Goal: Task Accomplishment & Management: Manage account settings

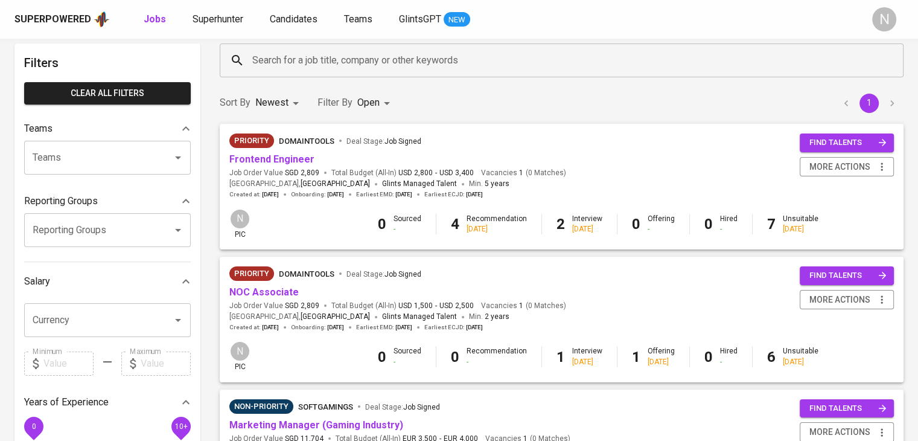
scroll to position [60, 0]
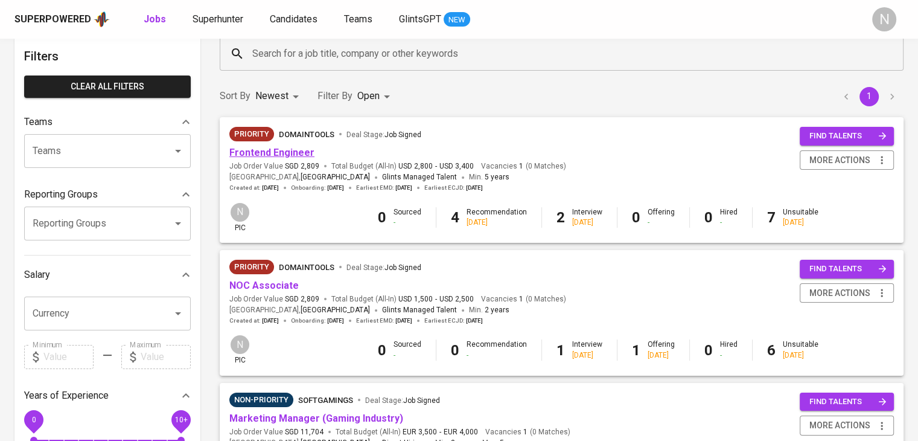
click at [275, 153] on link "Frontend Engineer" at bounding box center [271, 152] width 85 height 11
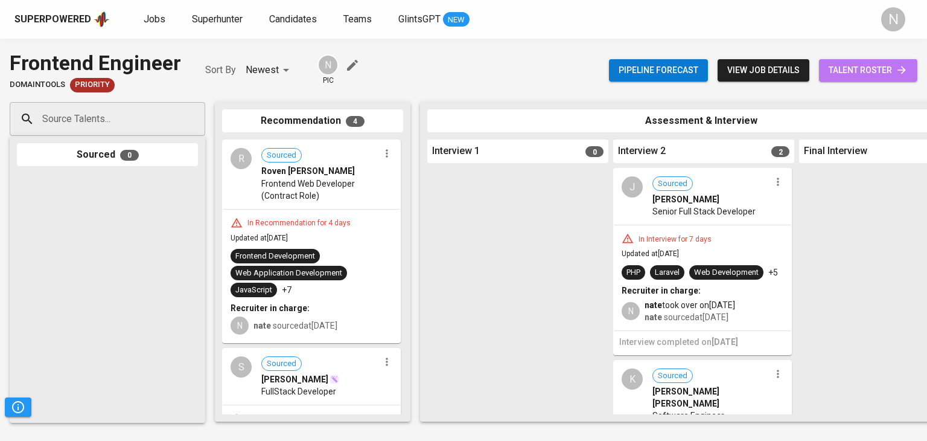
click at [848, 75] on span "talent roster" at bounding box center [868, 70] width 79 height 15
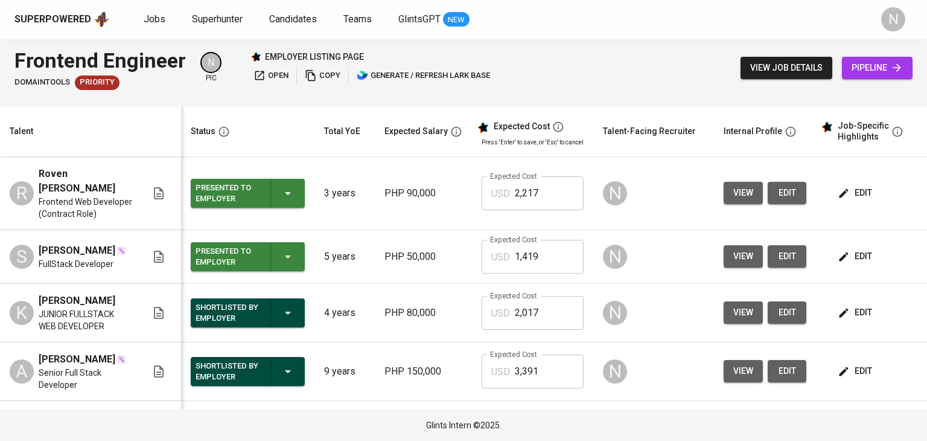
click at [894, 70] on icon at bounding box center [897, 68] width 12 height 12
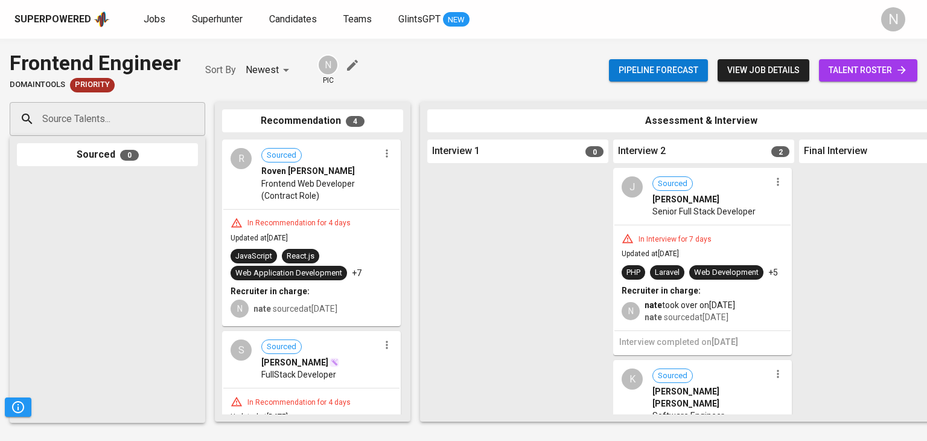
click at [885, 69] on span "talent roster" at bounding box center [868, 70] width 79 height 15
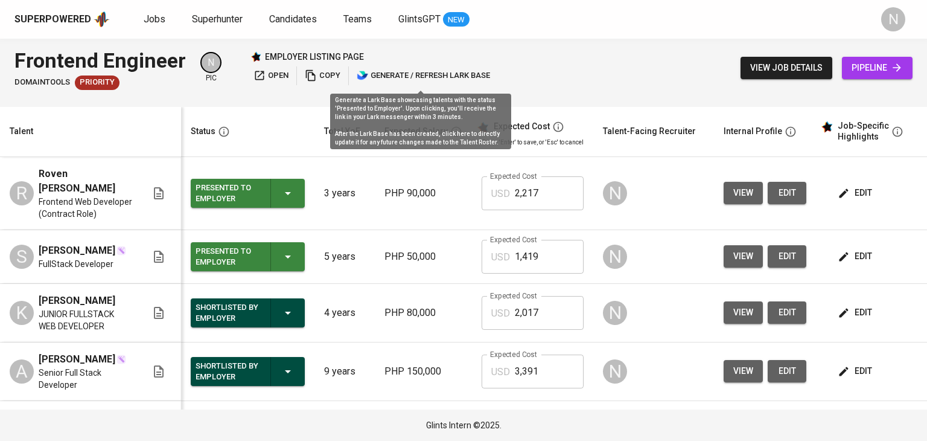
click at [409, 79] on span "generate / refresh lark base" at bounding box center [423, 76] width 133 height 14
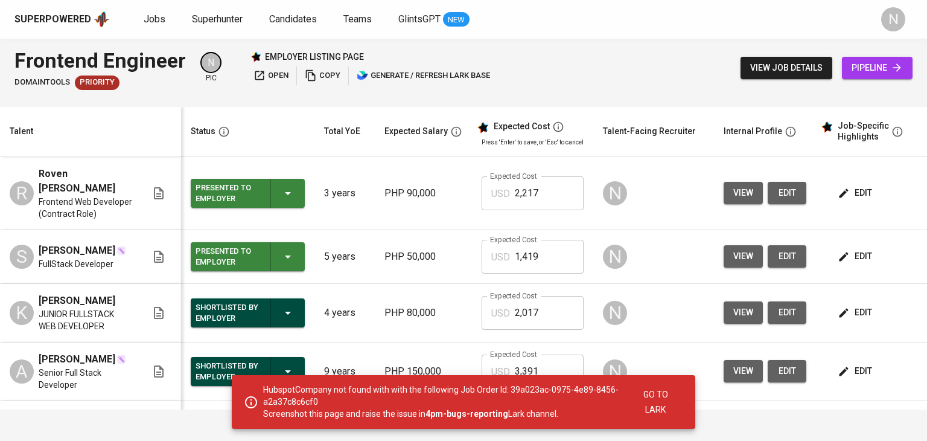
click at [261, 77] on icon "button" at bounding box center [260, 75] width 12 height 12
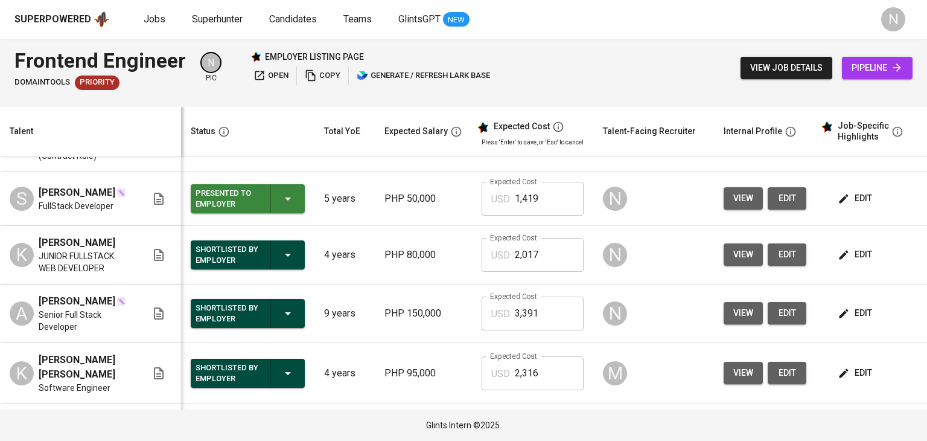
scroll to position [60, 0]
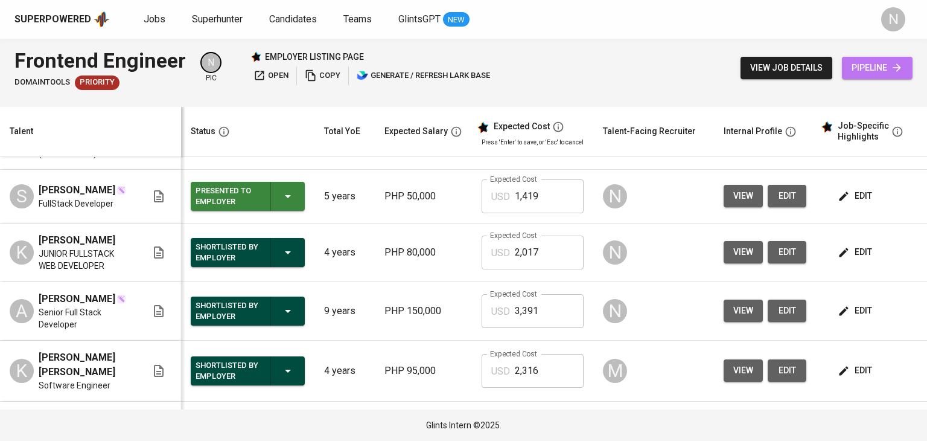
click at [878, 68] on span "pipeline" at bounding box center [877, 67] width 51 height 15
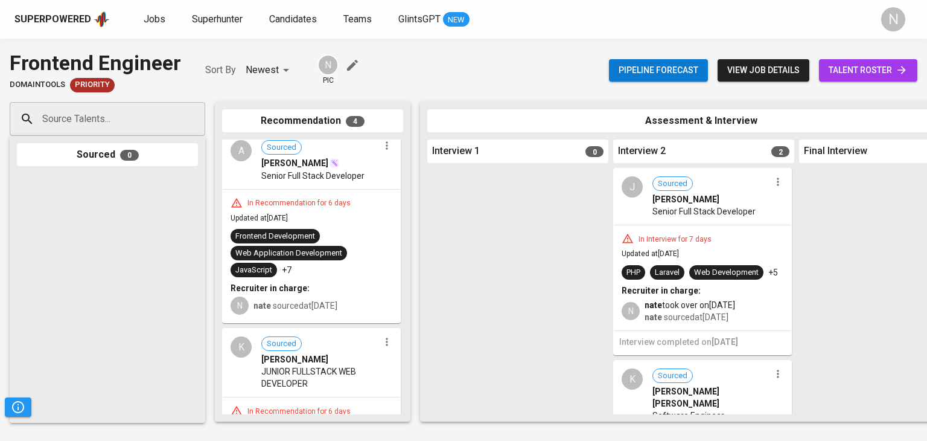
scroll to position [389, 0]
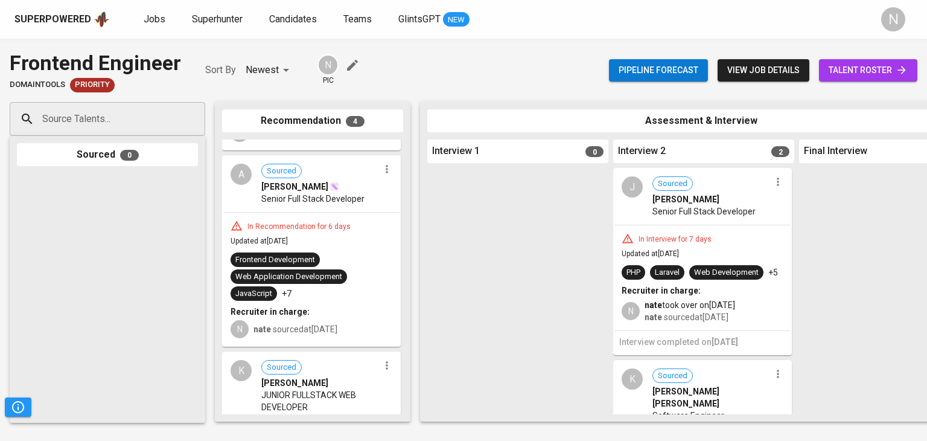
click at [321, 213] on div "In Recommendation for 6 days Updated at [DATE] Frontend Development Web Applica…" at bounding box center [311, 279] width 176 height 133
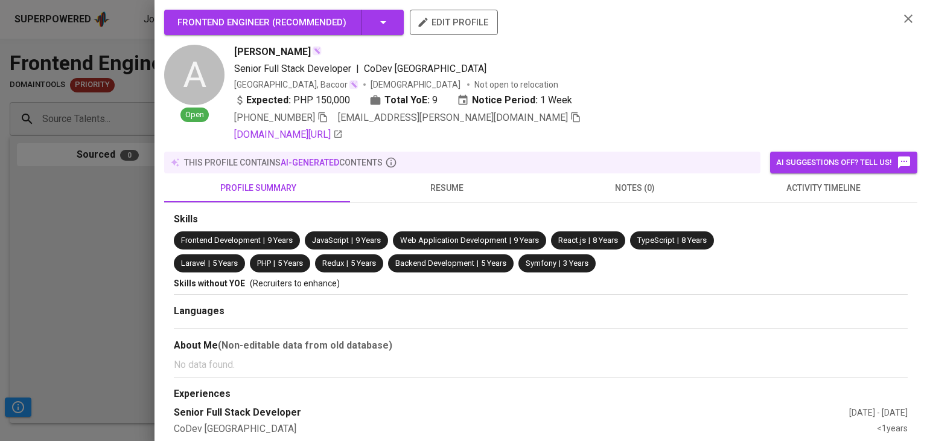
click at [444, 194] on span "resume" at bounding box center [447, 188] width 174 height 15
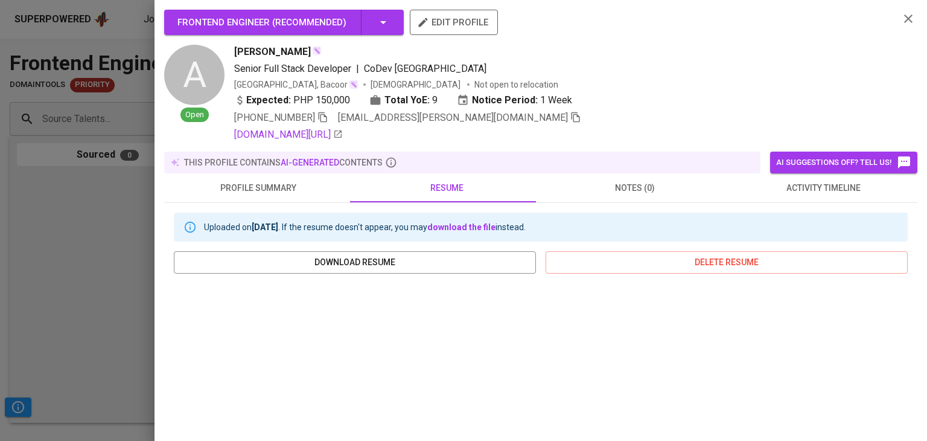
scroll to position [223, 0]
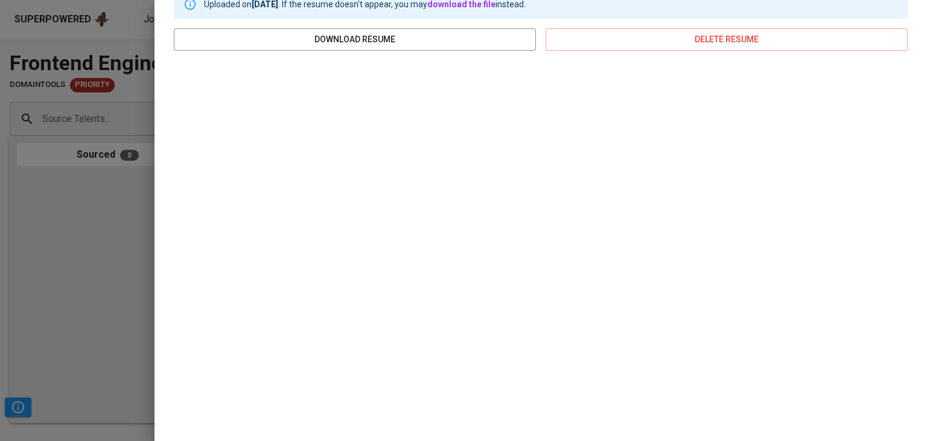
click at [76, 230] on div at bounding box center [463, 220] width 927 height 441
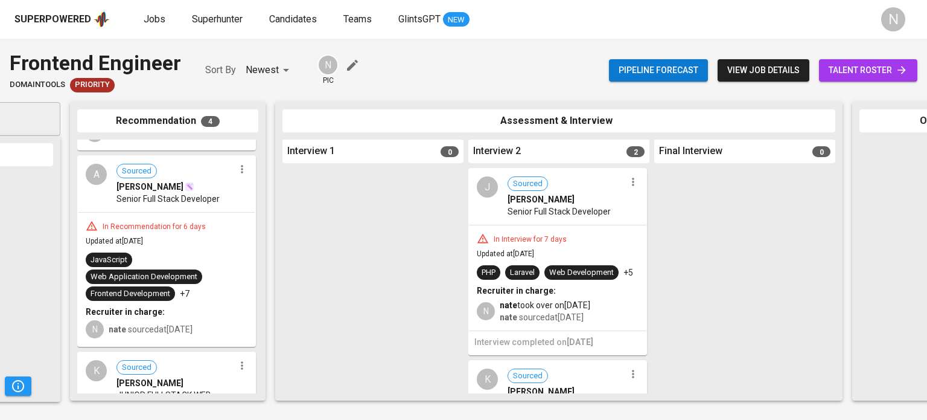
scroll to position [0, 0]
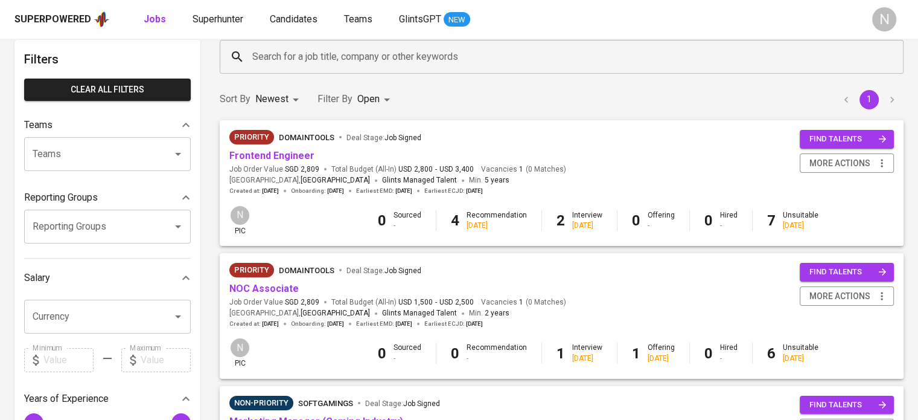
scroll to position [60, 0]
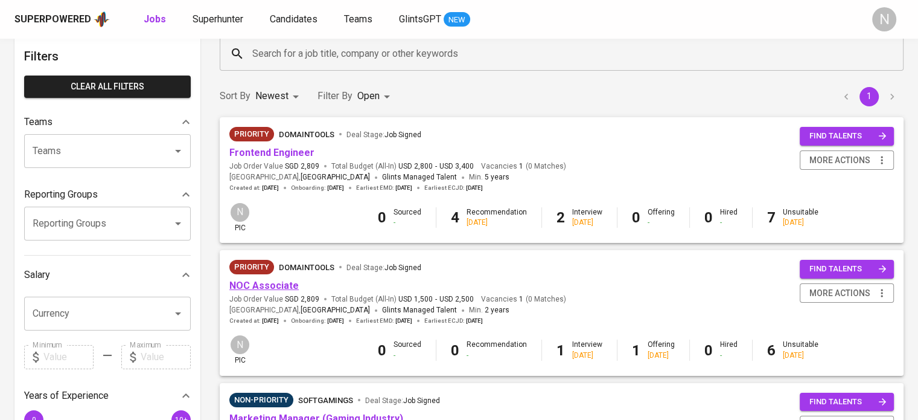
click at [251, 281] on link "NOC Associate" at bounding box center [263, 285] width 69 height 11
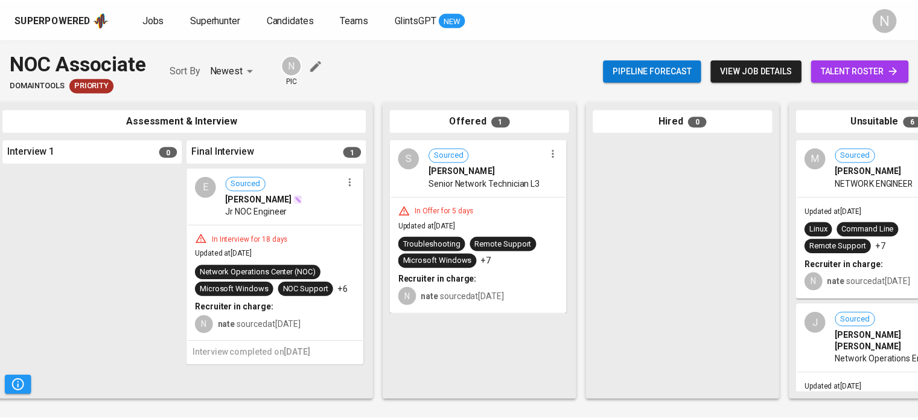
scroll to position [0, 489]
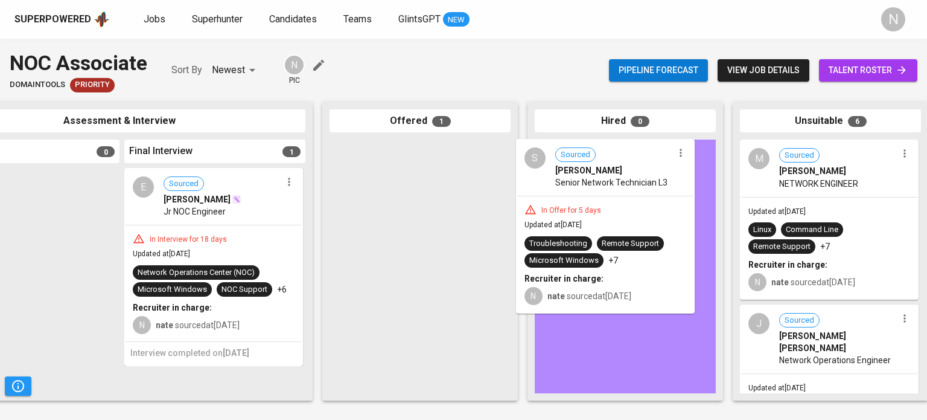
drag, startPoint x: 464, startPoint y: 220, endPoint x: 628, endPoint y: 217, distance: 164.2
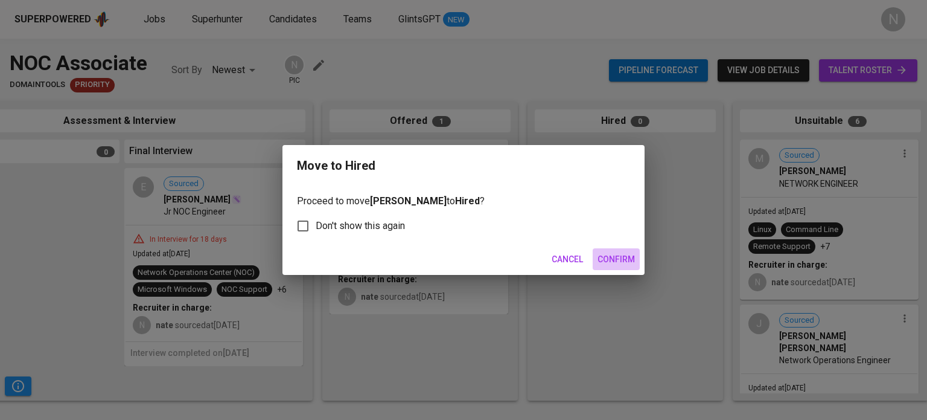
drag, startPoint x: 621, startPoint y: 260, endPoint x: 333, endPoint y: 238, distance: 288.9
click at [621, 260] on span "Confirm" at bounding box center [616, 259] width 37 height 15
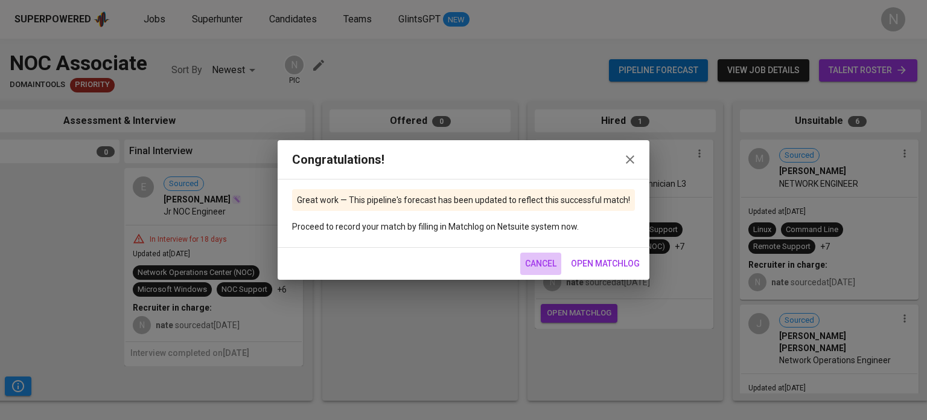
click at [538, 263] on span "Cancel" at bounding box center [540, 263] width 31 height 15
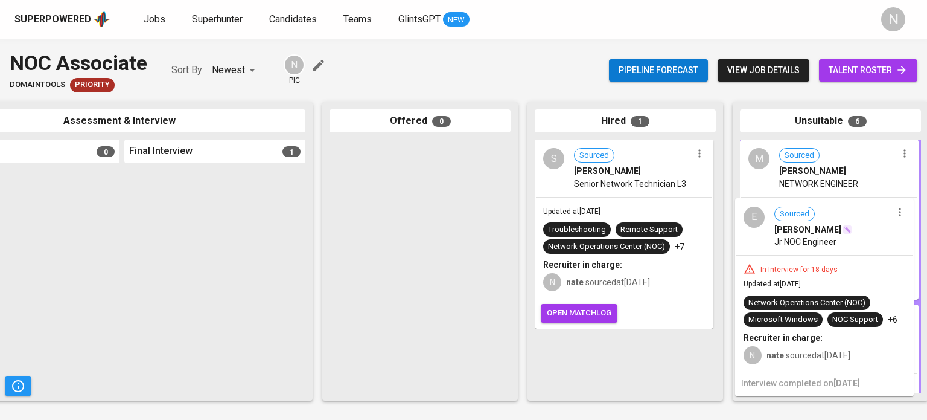
drag, startPoint x: 203, startPoint y: 217, endPoint x: 836, endPoint y: 237, distance: 632.4
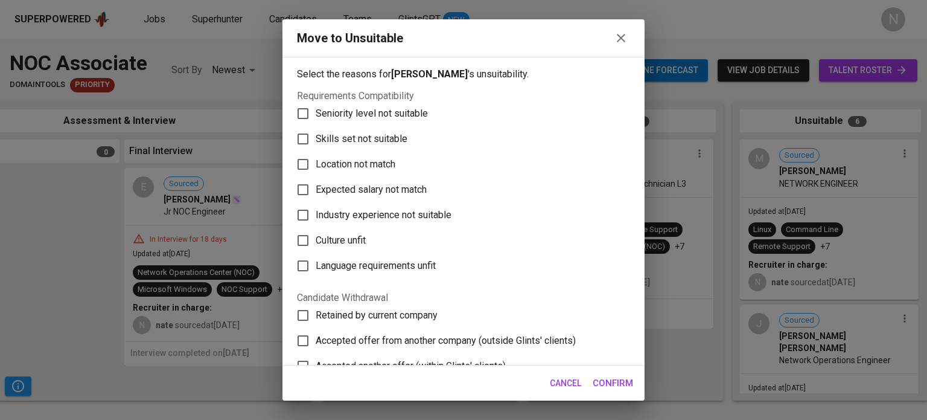
click at [341, 135] on span "Skills set not suitable" at bounding box center [362, 139] width 92 height 14
click at [316, 135] on input "Skills set not suitable" at bounding box center [302, 138] width 25 height 25
checkbox input "true"
click at [619, 377] on span "Confirm" at bounding box center [613, 383] width 40 height 16
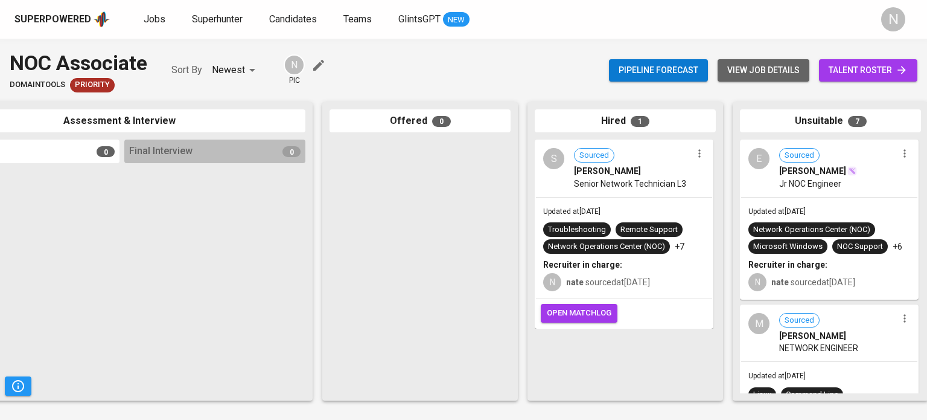
click at [735, 73] on span "view job details" at bounding box center [764, 70] width 72 height 15
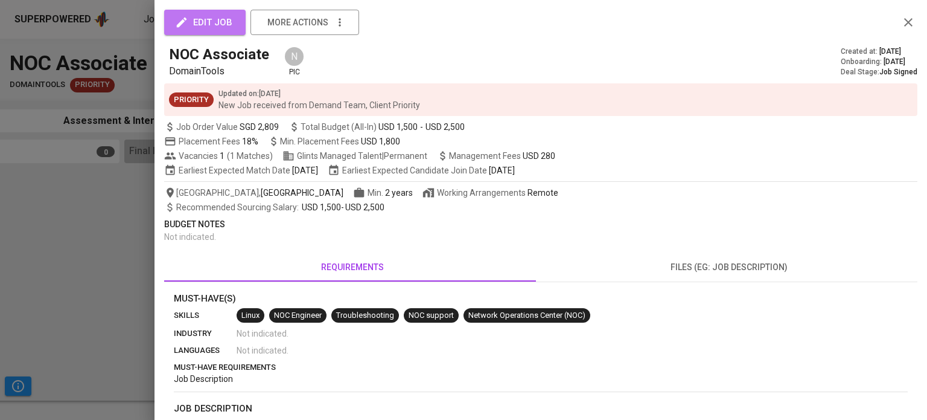
click at [223, 31] on button "edit job" at bounding box center [205, 22] width 82 height 25
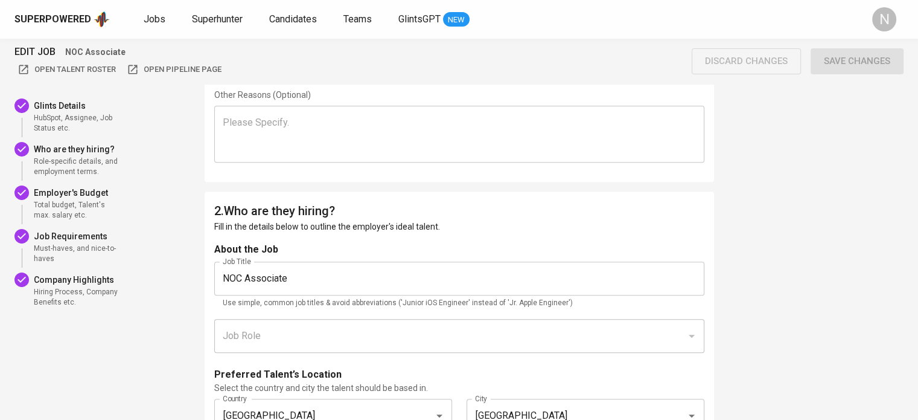
scroll to position [543, 0]
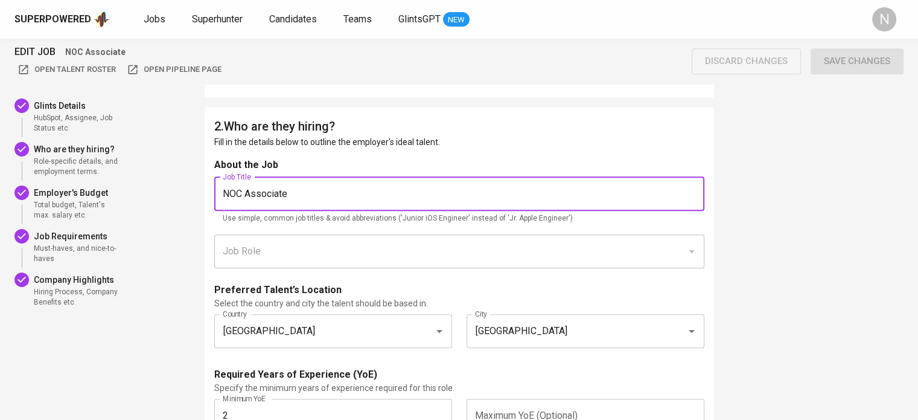
drag, startPoint x: 310, startPoint y: 191, endPoint x: 185, endPoint y: 187, distance: 125.7
paste input "Incident Response"
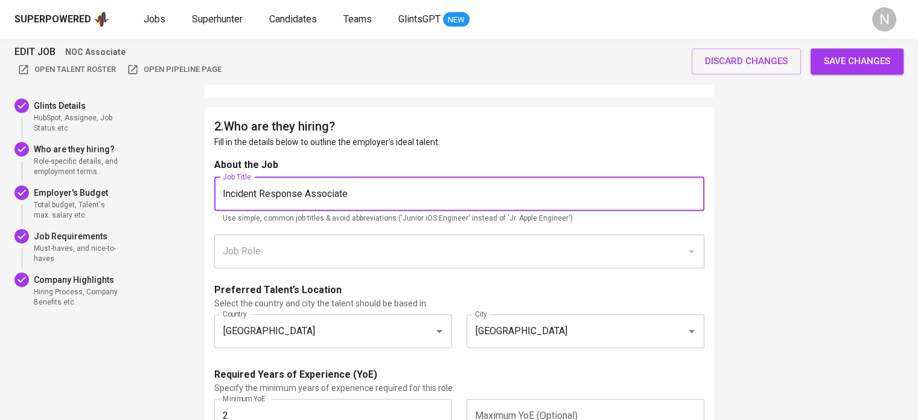
type input "Incident Response Associate"
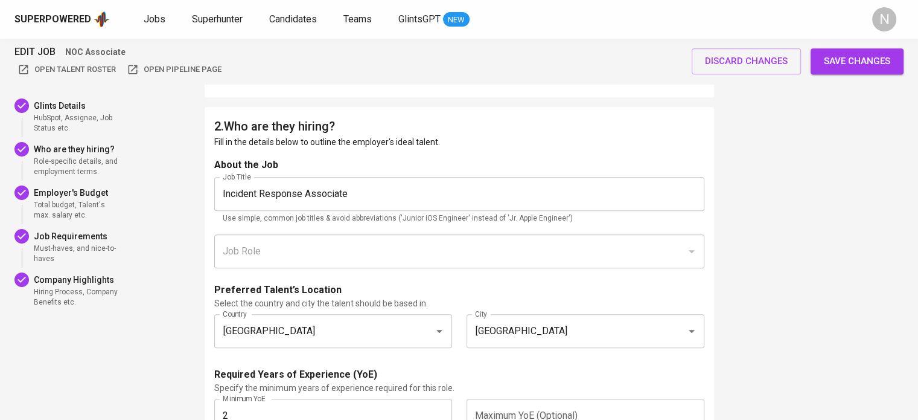
click at [846, 55] on span "Save changes" at bounding box center [857, 61] width 66 height 16
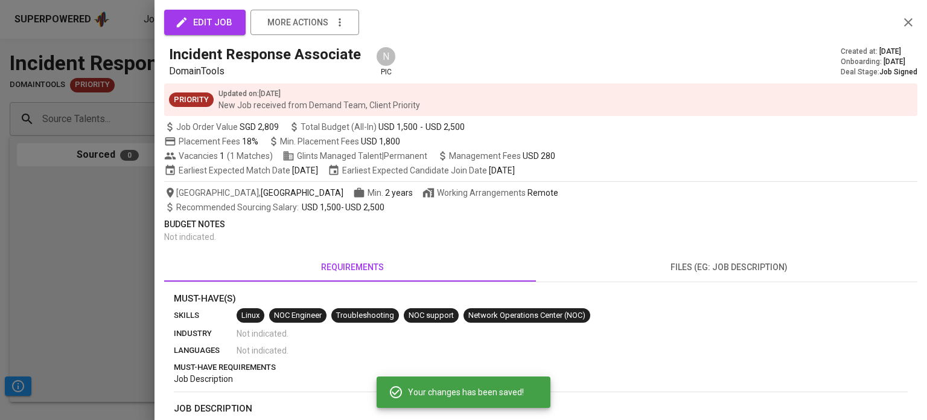
click at [61, 226] on div at bounding box center [463, 210] width 927 height 420
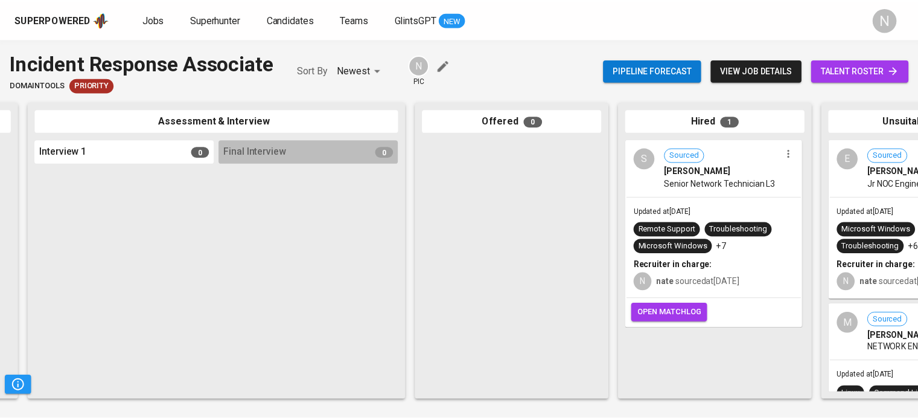
scroll to position [0, 510]
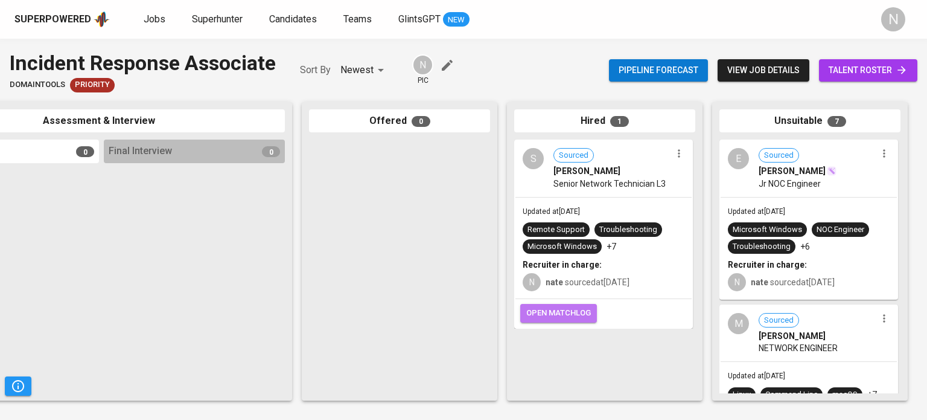
click at [577, 317] on span "open matchlog" at bounding box center [558, 313] width 65 height 14
click at [159, 25] on link "Jobs" at bounding box center [156, 19] width 24 height 15
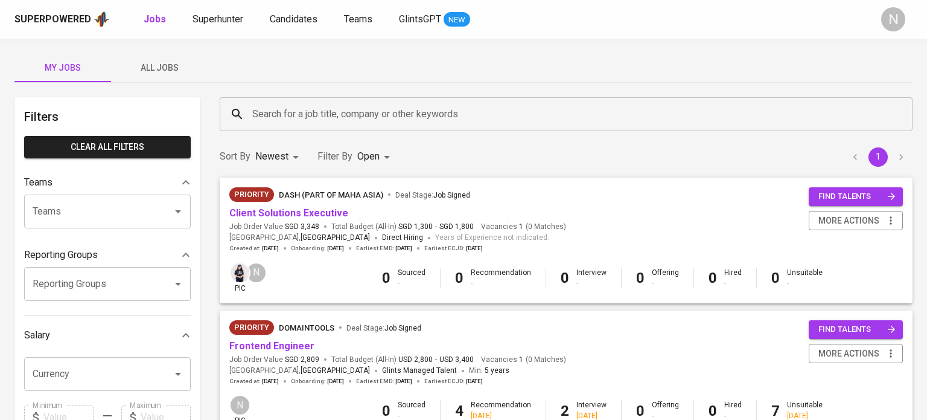
click at [379, 156] on body "Superpowered Jobs Superhunter Candidates Teams GlintsGPT NEW N My Jobs All Jobs…" at bounding box center [463, 412] width 927 height 824
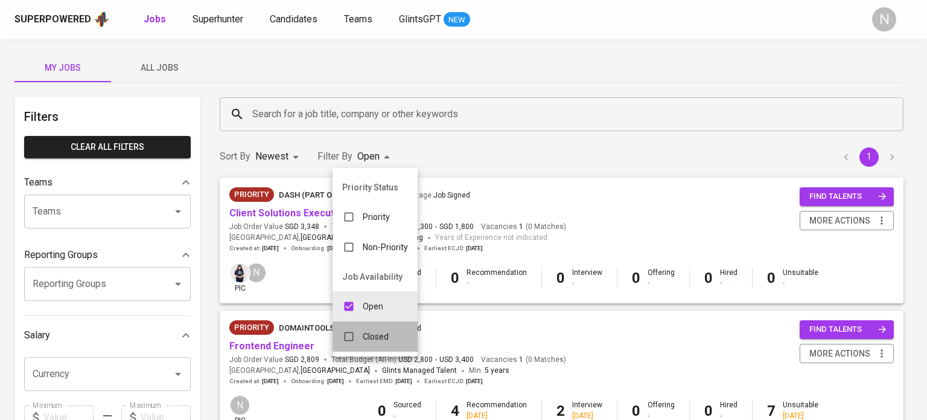
click at [363, 338] on p "Closed" at bounding box center [376, 336] width 26 height 12
type input "OPEN,CLOSE"
checkbox input "true"
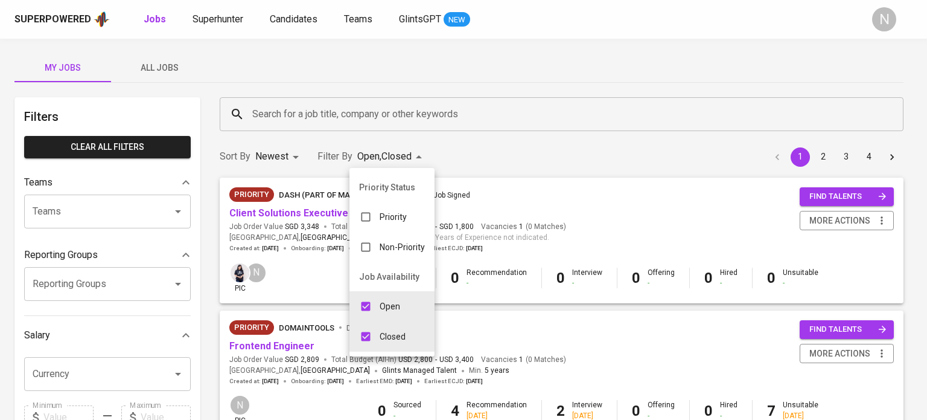
click at [280, 114] on div at bounding box center [463, 210] width 927 height 420
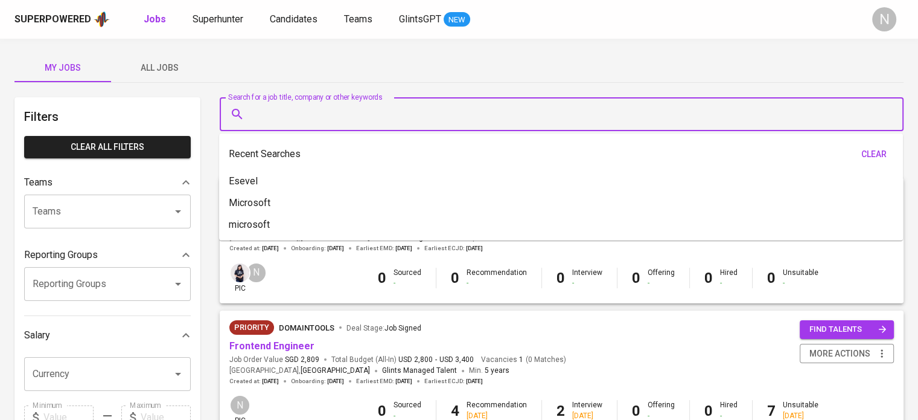
click at [290, 110] on input "Search for a job title, company or other keywords" at bounding box center [564, 114] width 631 height 23
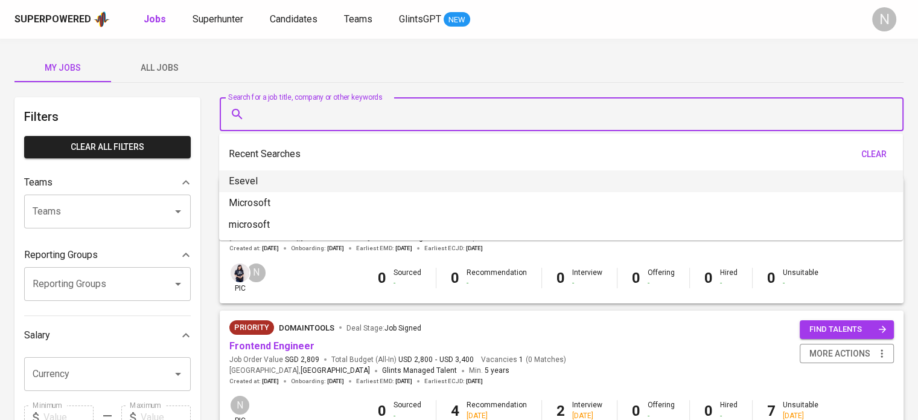
click at [298, 184] on li "Esevel" at bounding box center [561, 181] width 684 height 22
type input "Esevel"
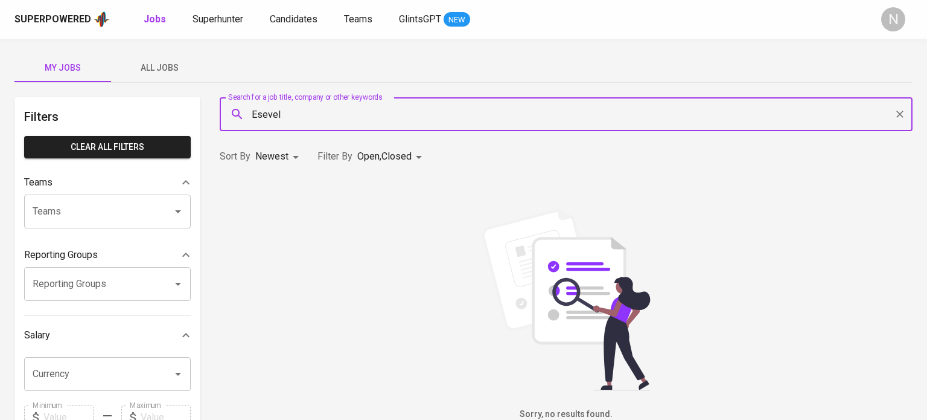
click at [417, 155] on body "Superpowered Jobs Superhunter Candidates Teams GlintsGPT NEW N My Jobs All Jobs…" at bounding box center [463, 412] width 927 height 824
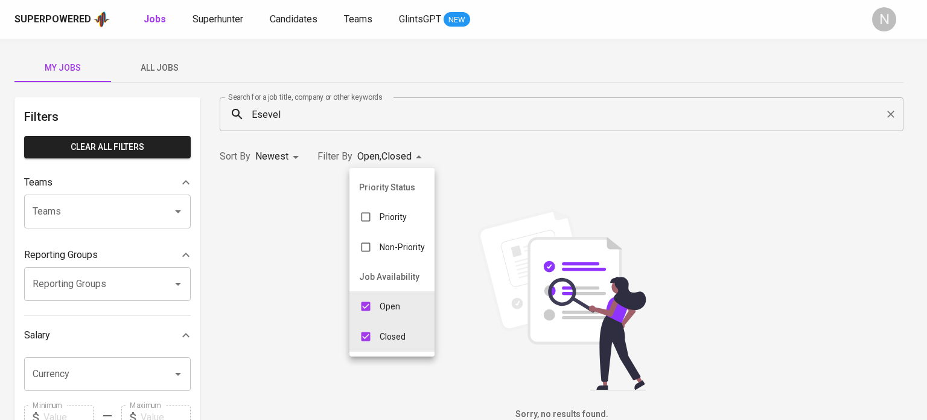
click at [388, 313] on div "Open" at bounding box center [380, 306] width 60 height 23
type input "CLOSE"
checkbox input "false"
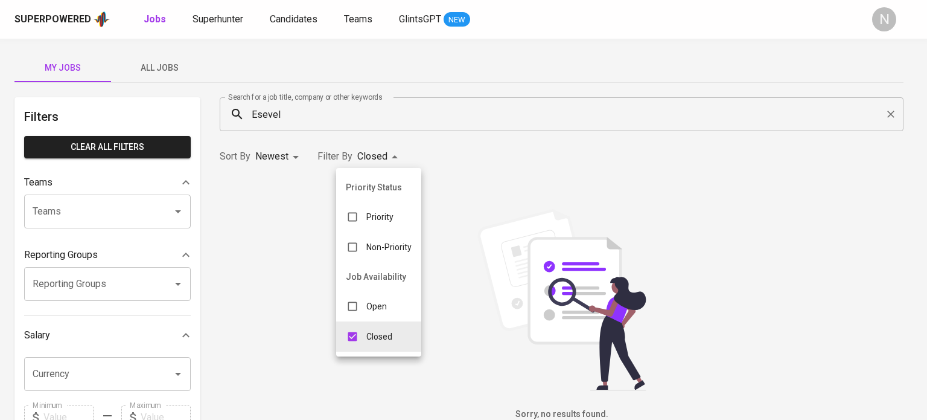
click at [501, 164] on div at bounding box center [463, 210] width 927 height 420
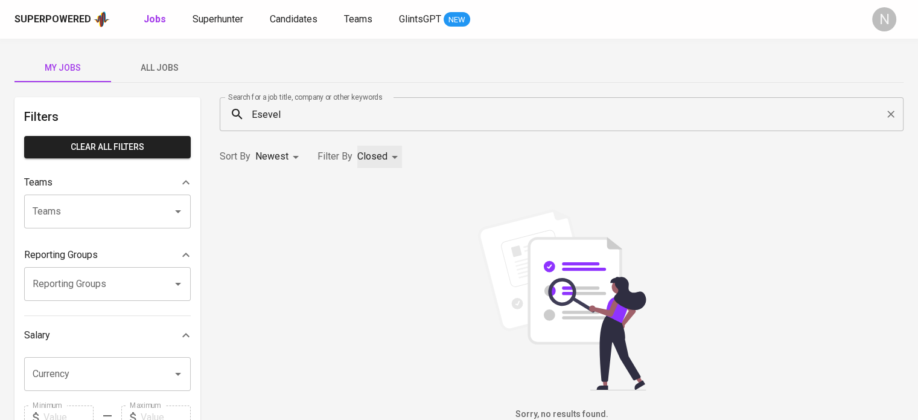
click at [449, 127] on div "Esevel Search for a job title, company or other keywords" at bounding box center [562, 114] width 684 height 34
click at [198, 69] on span "All Jobs" at bounding box center [159, 67] width 82 height 15
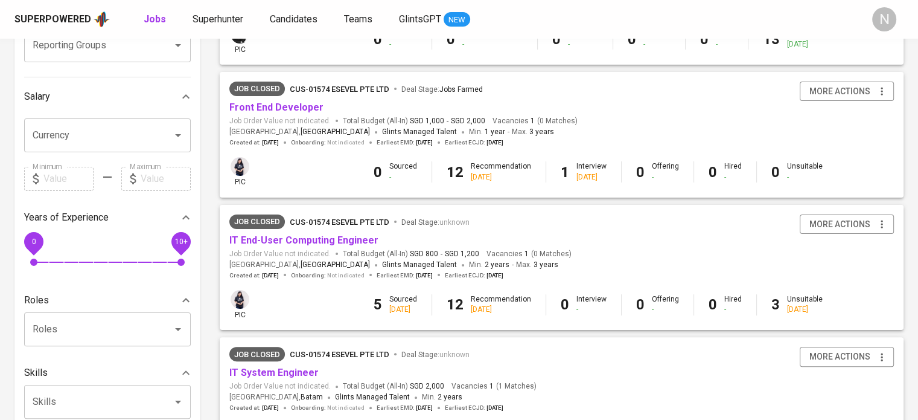
scroll to position [242, 0]
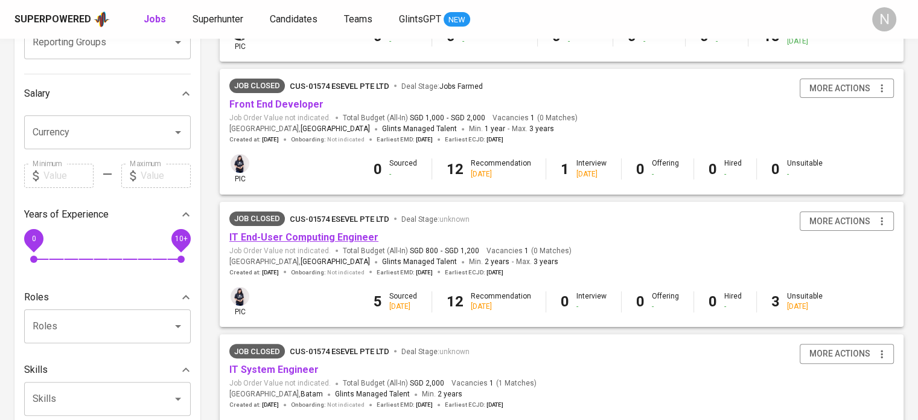
click at [331, 238] on link "IT End-User Computing Engineer" at bounding box center [303, 236] width 149 height 11
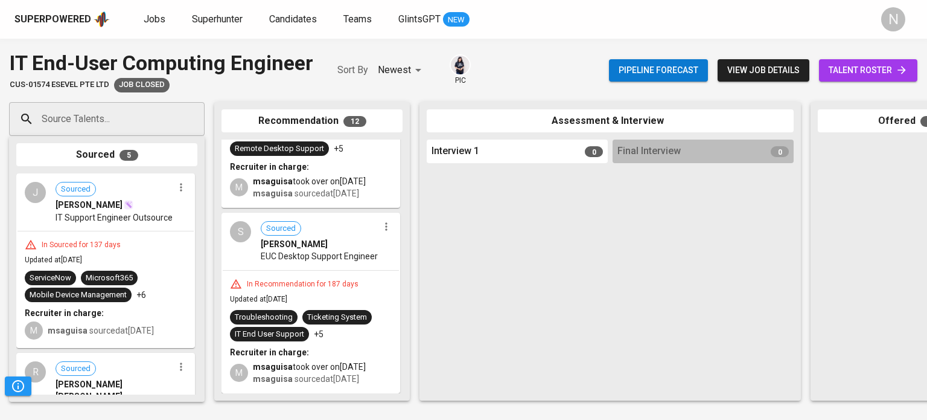
scroll to position [2057, 0]
click at [333, 270] on div "In Recommendation for 187 days Updated at Mar 27, 2025 Troubleshooting Ticketin…" at bounding box center [311, 331] width 176 height 122
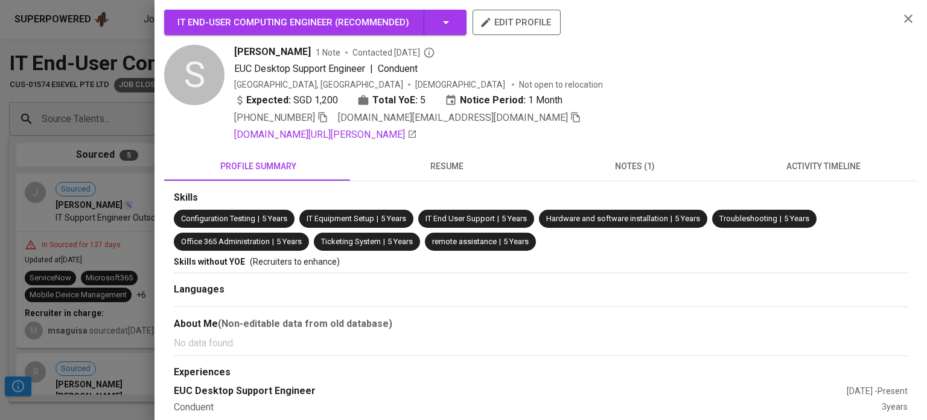
click at [452, 159] on span "resume" at bounding box center [447, 166] width 174 height 15
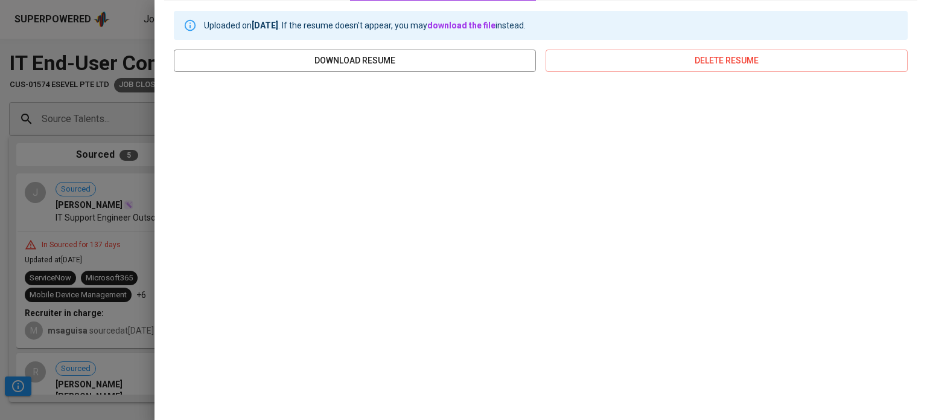
scroll to position [222, 0]
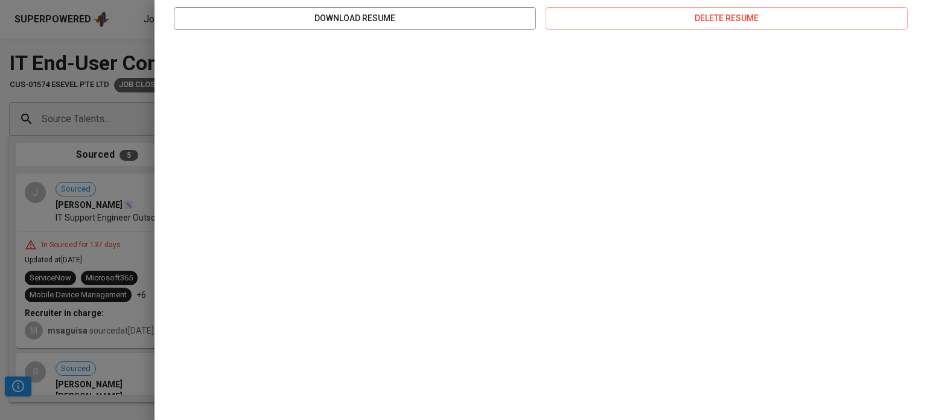
click at [45, 182] on div at bounding box center [463, 210] width 927 height 420
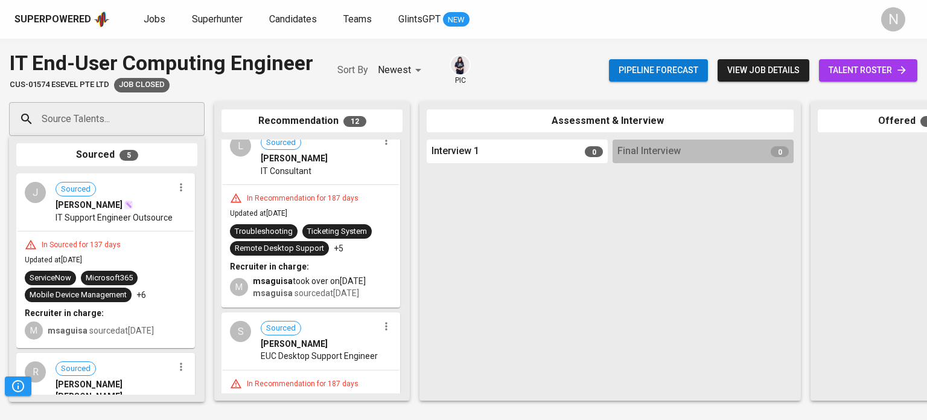
scroll to position [1876, 0]
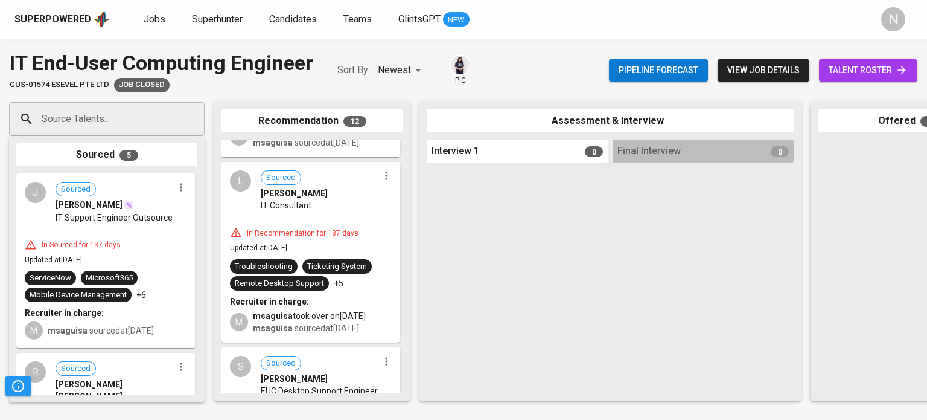
click at [292, 238] on div "In Recommendation for 187 days" at bounding box center [302, 233] width 121 height 10
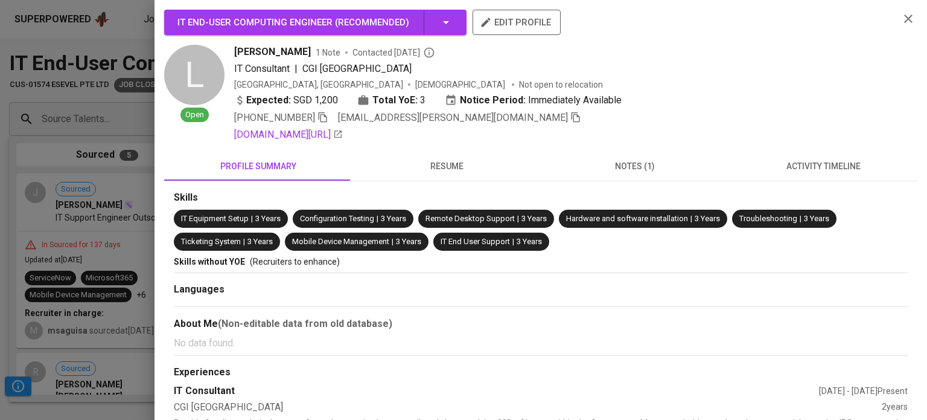
click at [456, 168] on span "resume" at bounding box center [447, 166] width 174 height 15
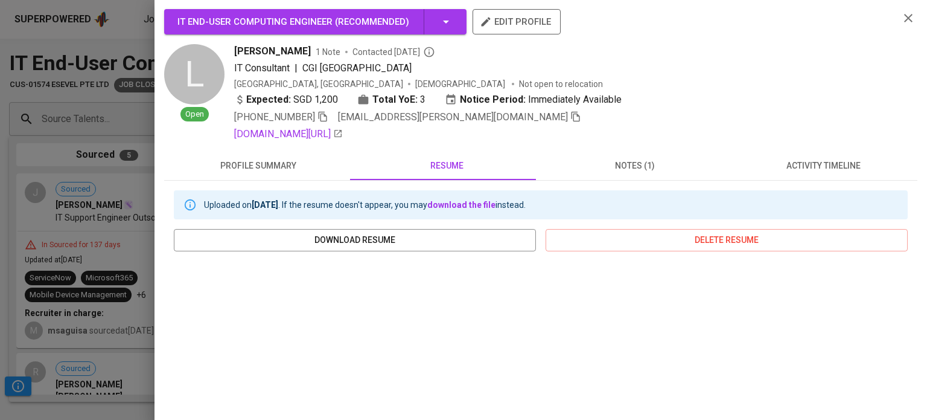
scroll to position [0, 0]
click at [0, 151] on div at bounding box center [463, 210] width 927 height 420
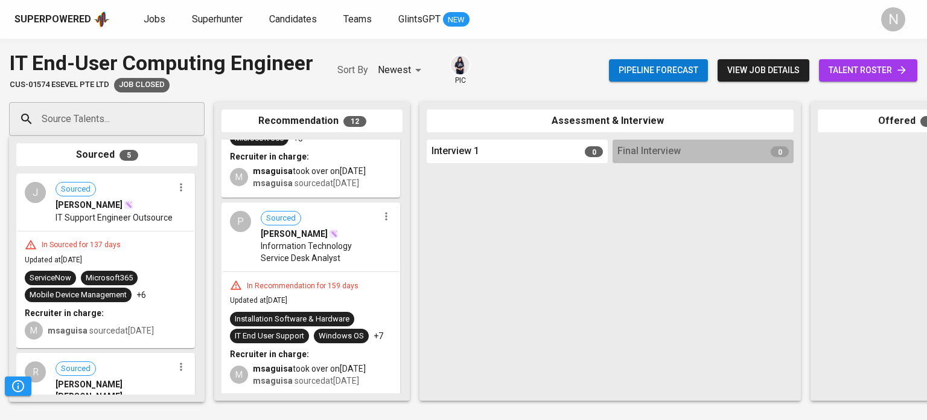
scroll to position [1634, 0]
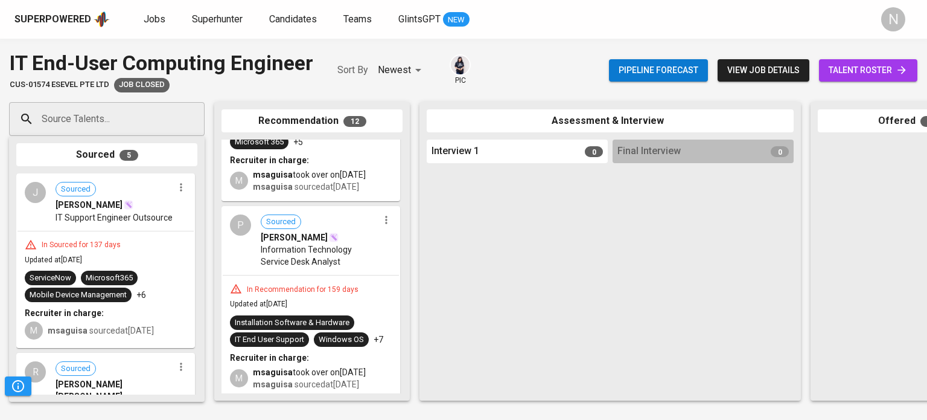
click at [290, 275] on div "P Sourced Patrick Francisco Information Technology Service Desk Analyst" at bounding box center [311, 241] width 176 height 68
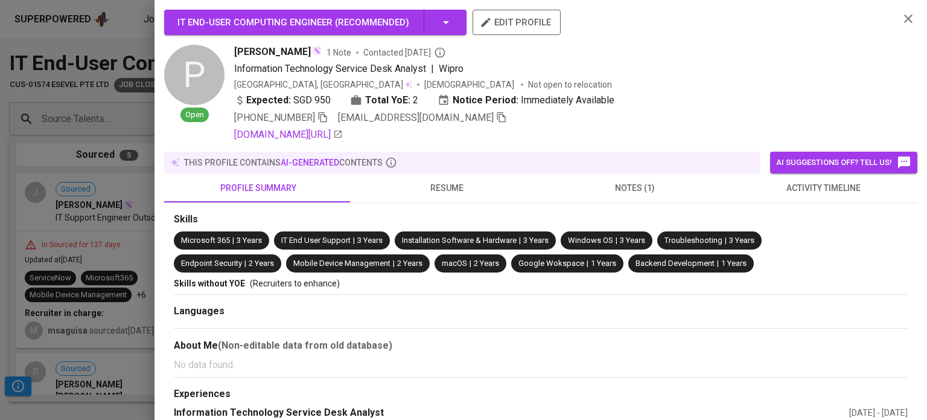
click at [437, 194] on span "resume" at bounding box center [447, 188] width 174 height 15
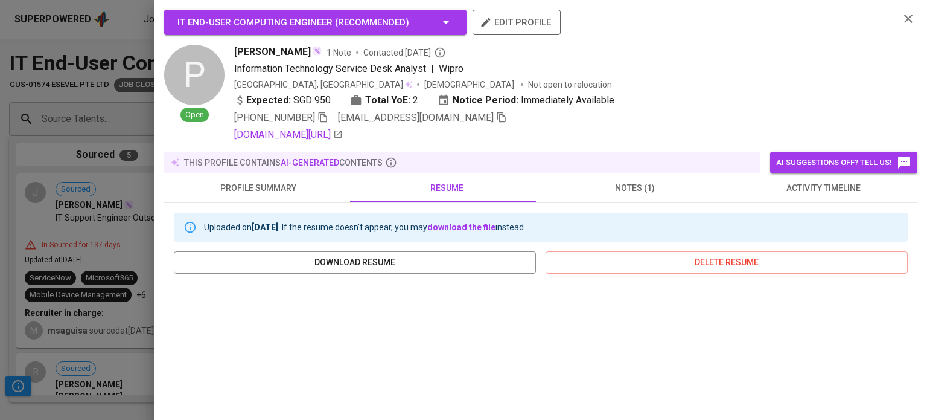
scroll to position [242, 0]
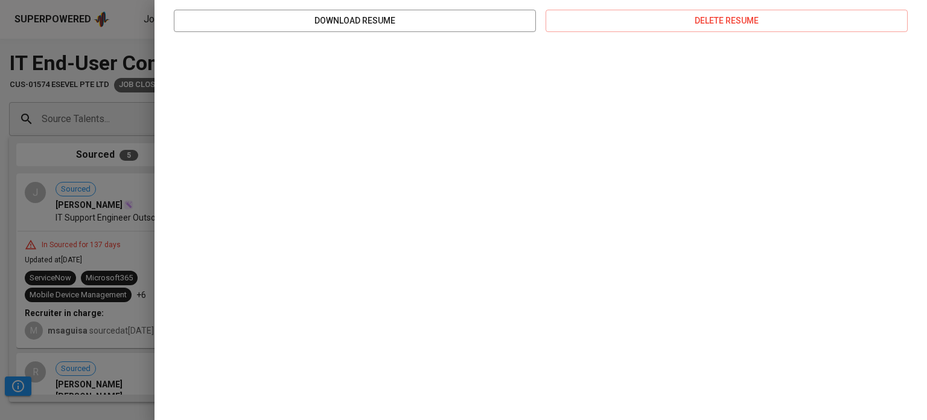
click at [72, 50] on div at bounding box center [463, 210] width 927 height 420
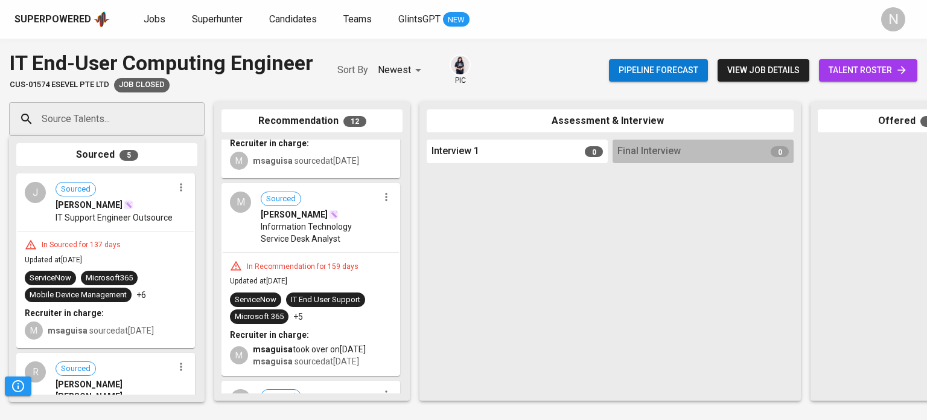
scroll to position [1453, 0]
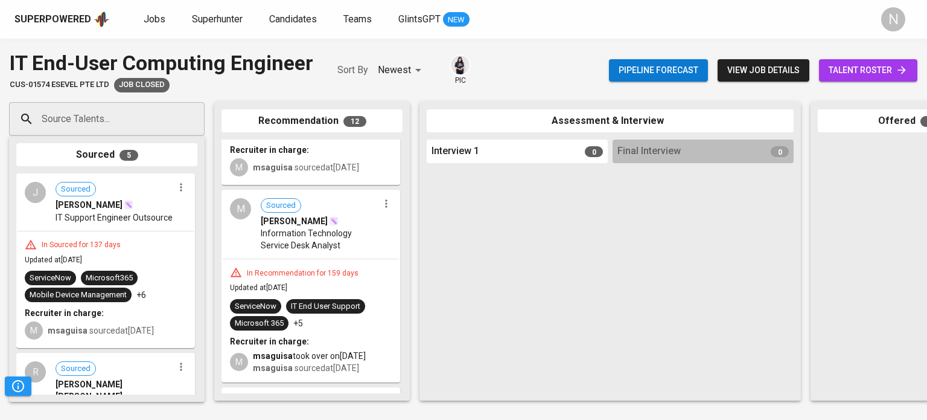
click at [331, 261] on div "In Recommendation for 159 days Updated at Apr 24, 2025 ServiceNow IT End User S…" at bounding box center [311, 320] width 176 height 122
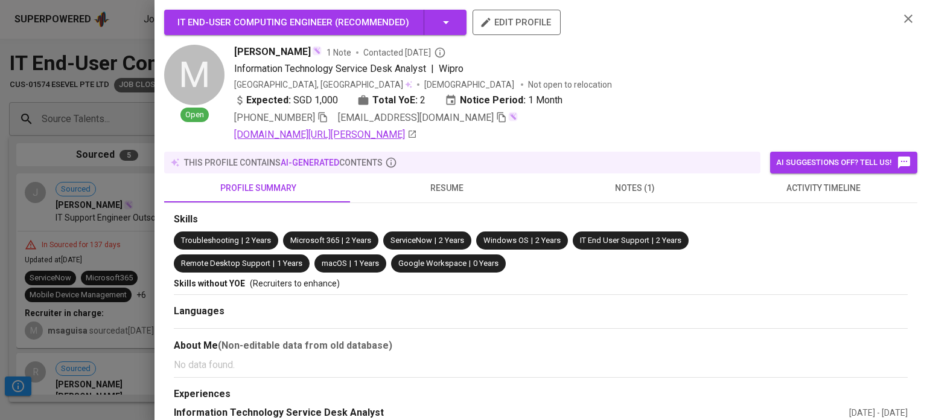
drag, startPoint x: 331, startPoint y: 261, endPoint x: 441, endPoint y: 141, distance: 163.7
click at [417, 141] on link "linkedin.com/in/mabelle-montoya-963916245" at bounding box center [325, 134] width 183 height 14
click at [430, 183] on span "resume" at bounding box center [447, 188] width 174 height 15
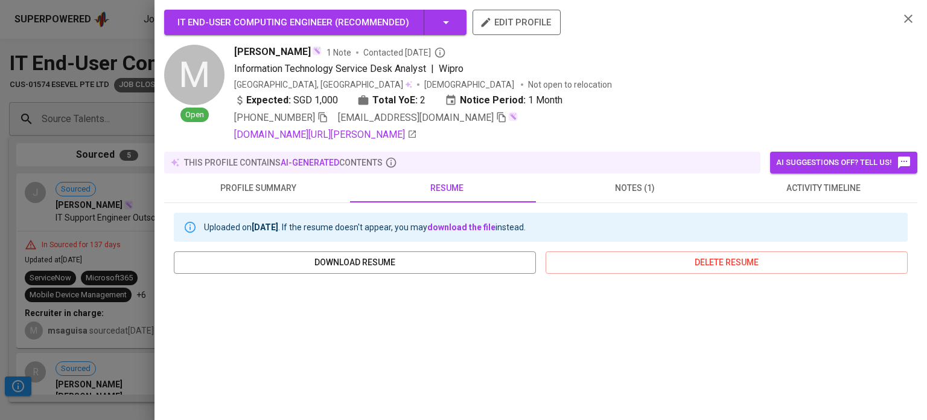
scroll to position [181, 0]
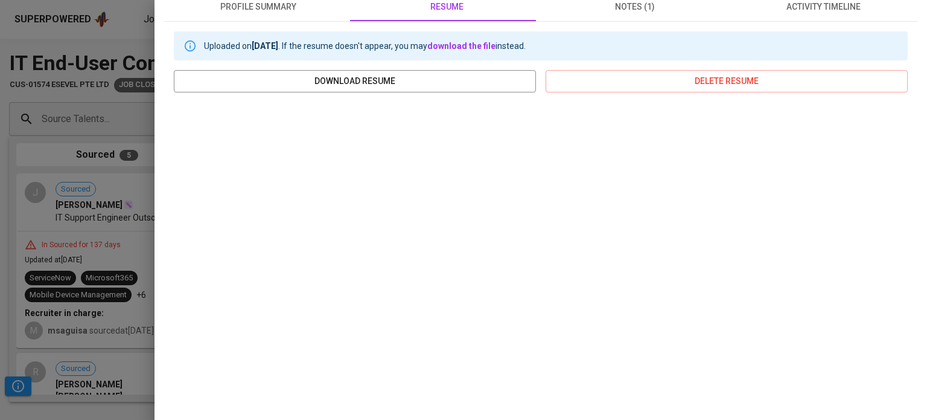
click at [116, 163] on div at bounding box center [463, 210] width 927 height 420
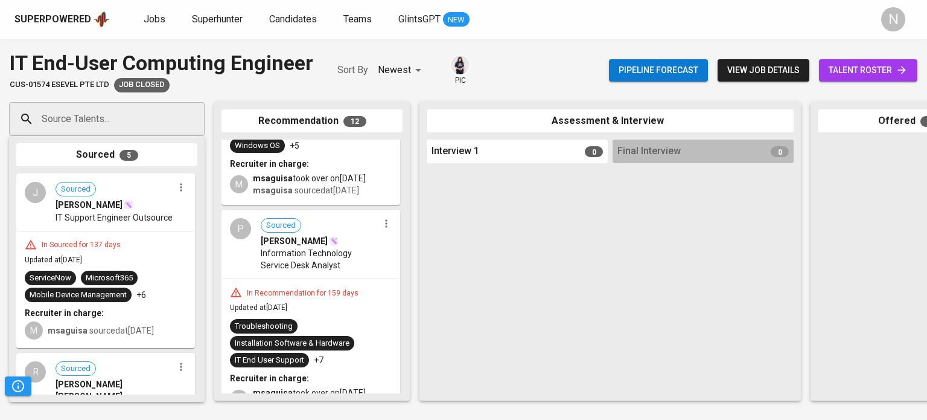
scroll to position [1634, 0]
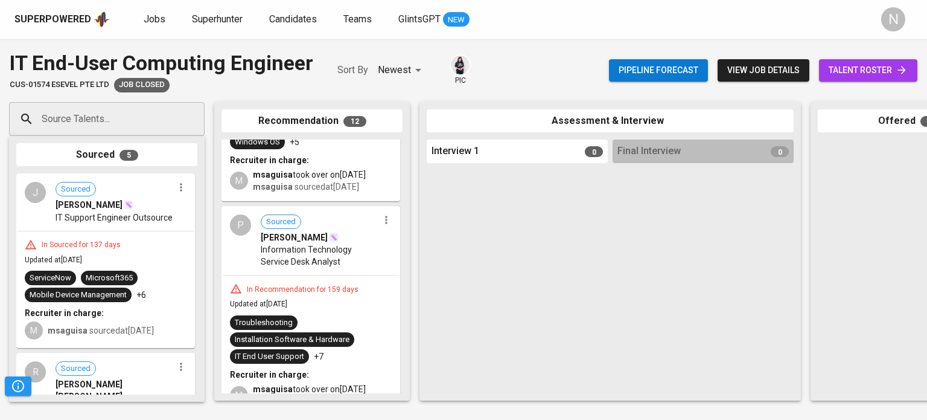
click at [339, 292] on div "In Recommendation for 159 days Updated at Apr 24, 2025 Troubleshooting Installa…" at bounding box center [311, 344] width 176 height 139
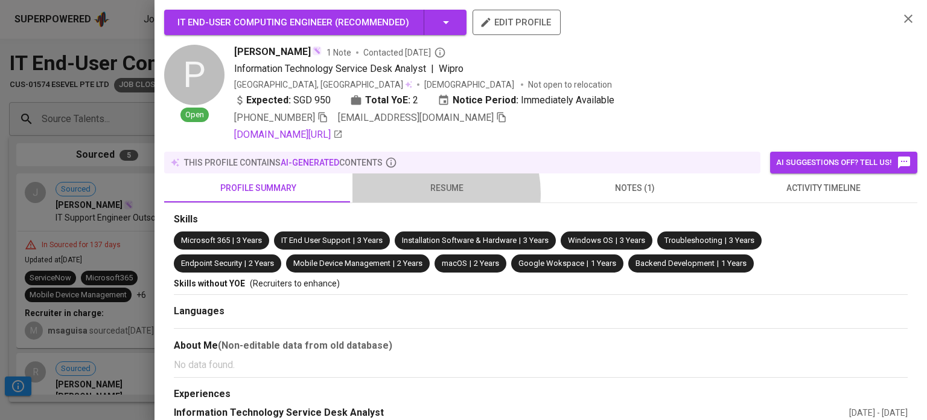
click at [426, 193] on span "resume" at bounding box center [447, 188] width 174 height 15
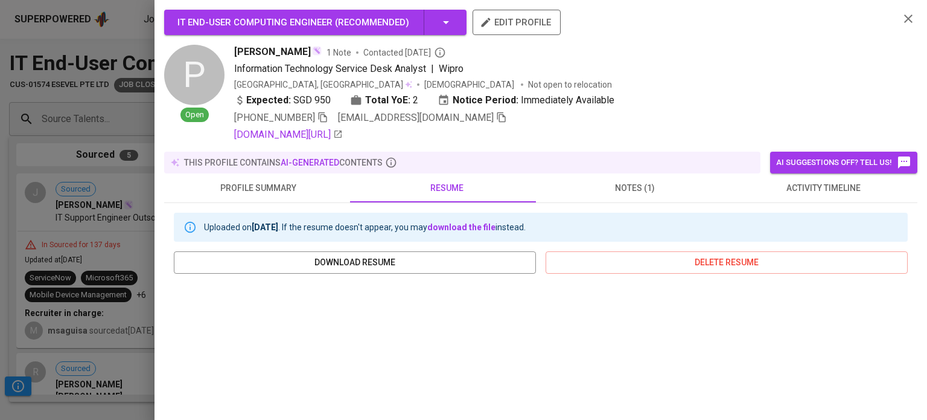
scroll to position [181, 0]
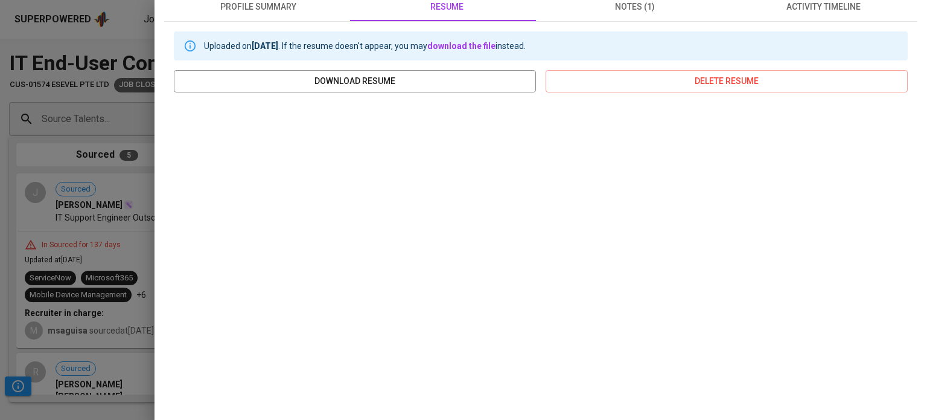
click at [92, 105] on div at bounding box center [463, 210] width 927 height 420
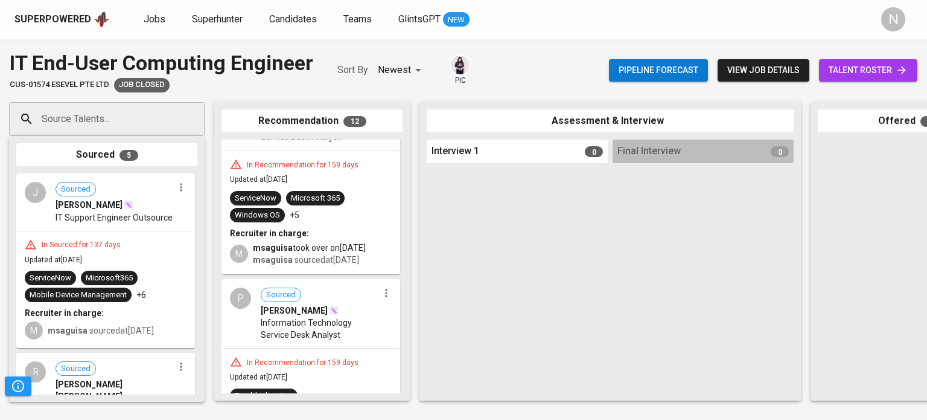
scroll to position [1514, 0]
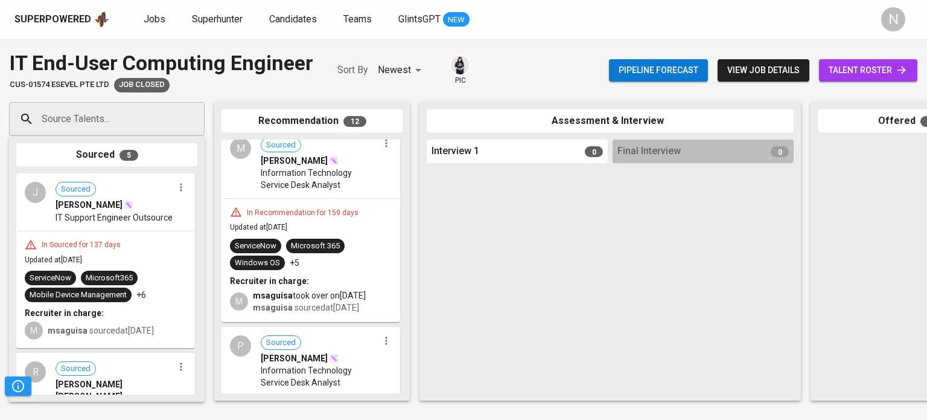
click at [333, 187] on span "Information Technology Service Desk Analyst" at bounding box center [320, 179] width 118 height 24
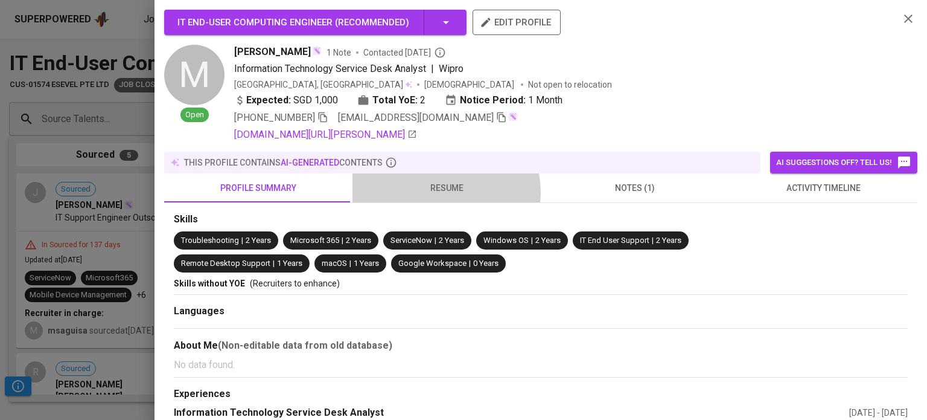
click at [440, 192] on span "resume" at bounding box center [447, 188] width 174 height 15
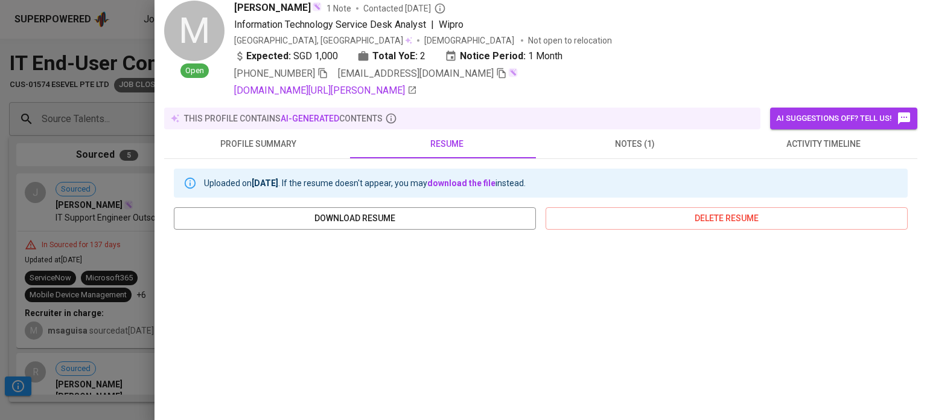
scroll to position [0, 0]
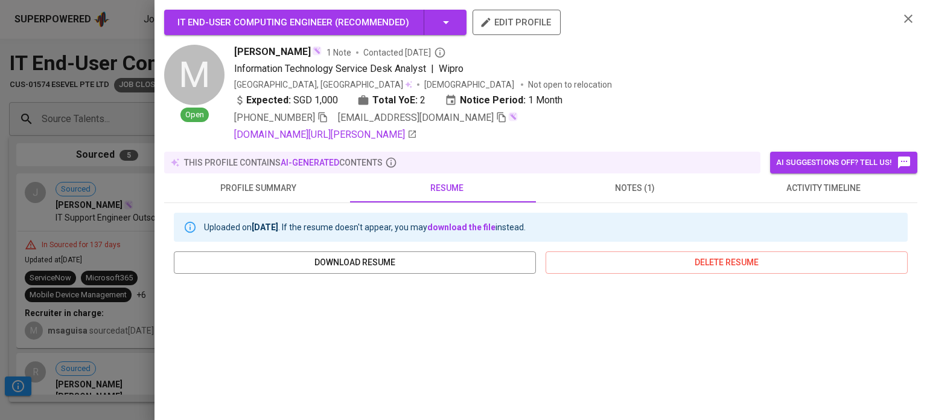
click at [88, 42] on div at bounding box center [463, 210] width 927 height 420
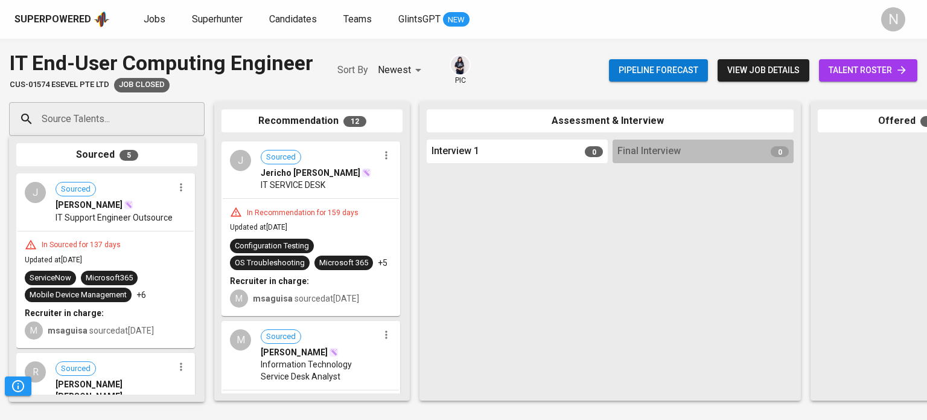
scroll to position [1272, 0]
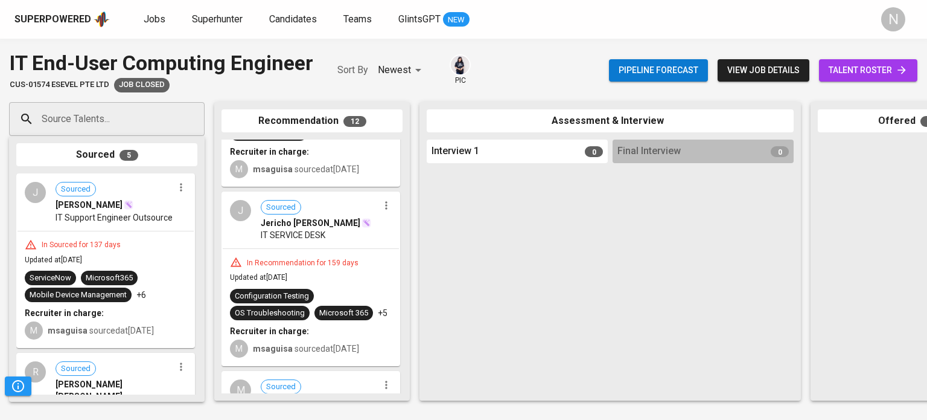
click at [301, 249] on div "In Recommendation for 159 days Updated at Apr 24, 2025 Configuration Testing OS…" at bounding box center [311, 307] width 176 height 116
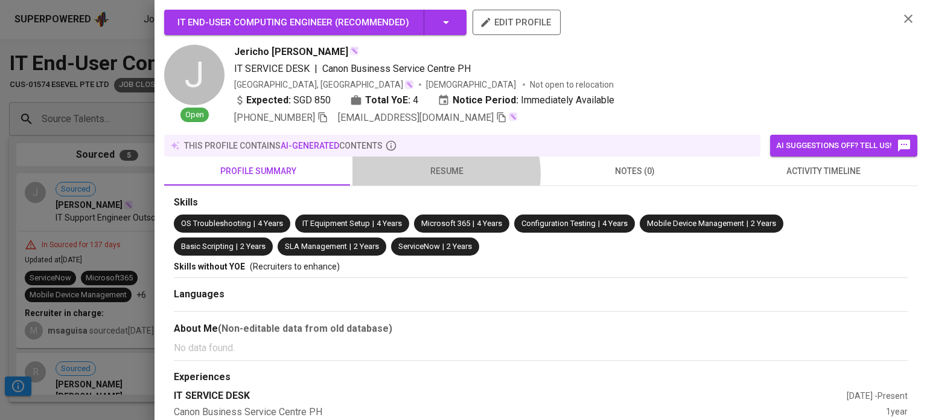
click at [442, 173] on span "resume" at bounding box center [447, 171] width 174 height 15
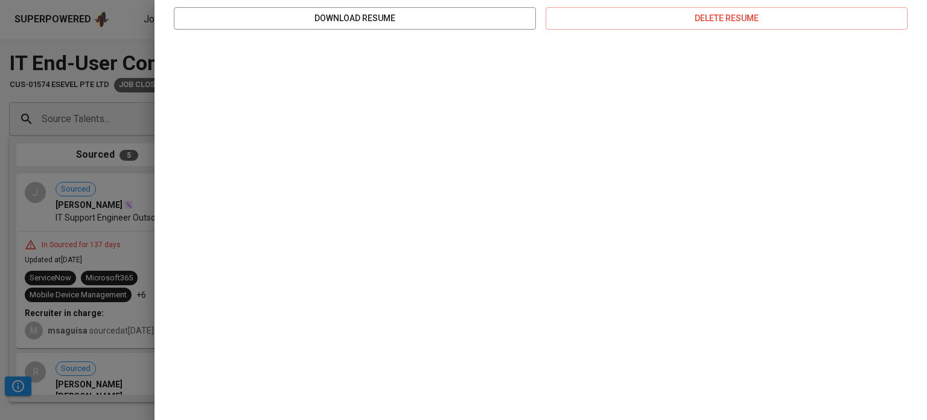
scroll to position [167, 0]
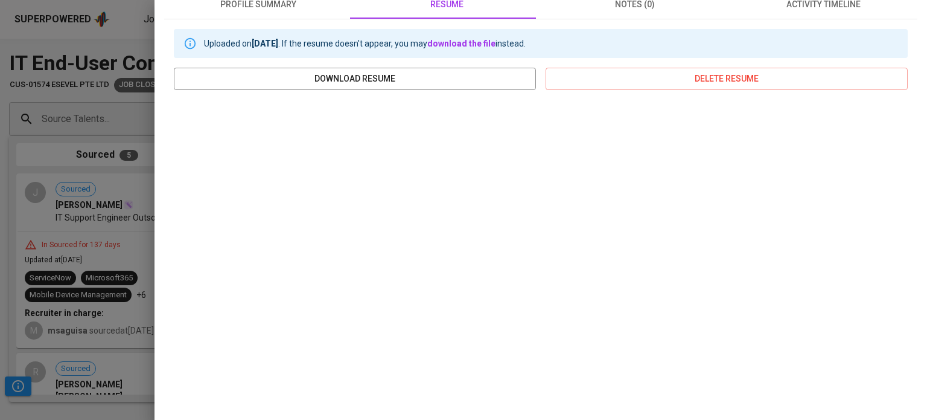
click at [122, 40] on div at bounding box center [463, 210] width 927 height 420
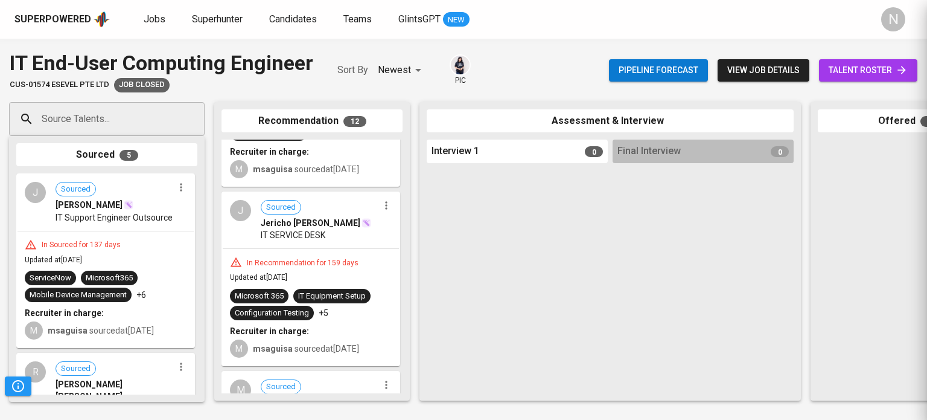
scroll to position [0, 0]
click at [247, 236] on div "J Sourced Jericho Balcita IT SERVICE DESK" at bounding box center [311, 221] width 176 height 56
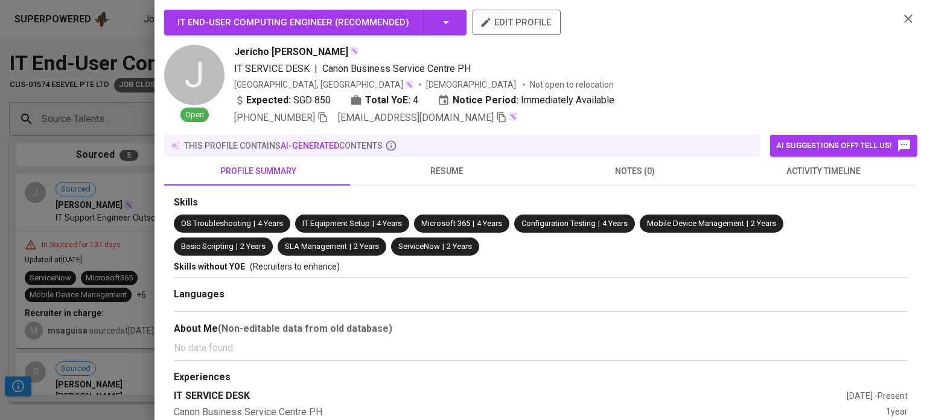
click at [424, 171] on span "resume" at bounding box center [447, 171] width 174 height 15
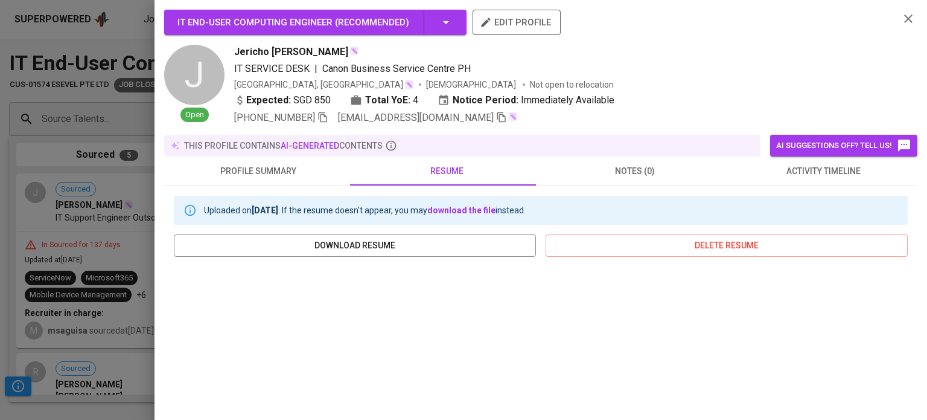
scroll to position [181, 0]
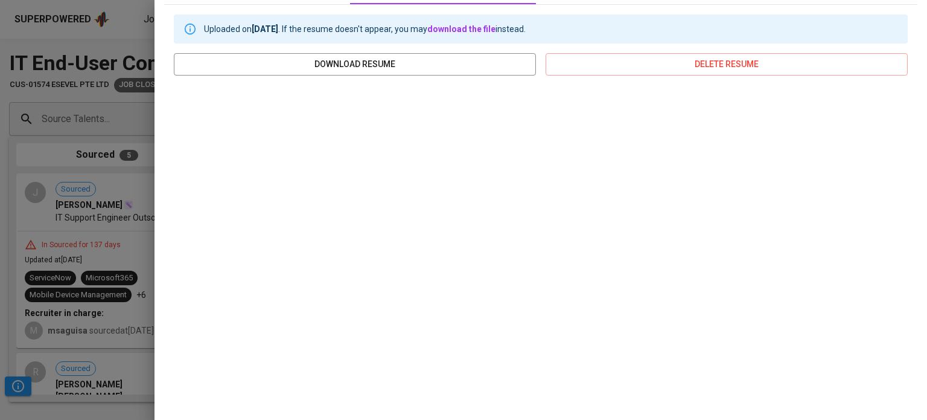
click at [99, 200] on div at bounding box center [463, 210] width 927 height 420
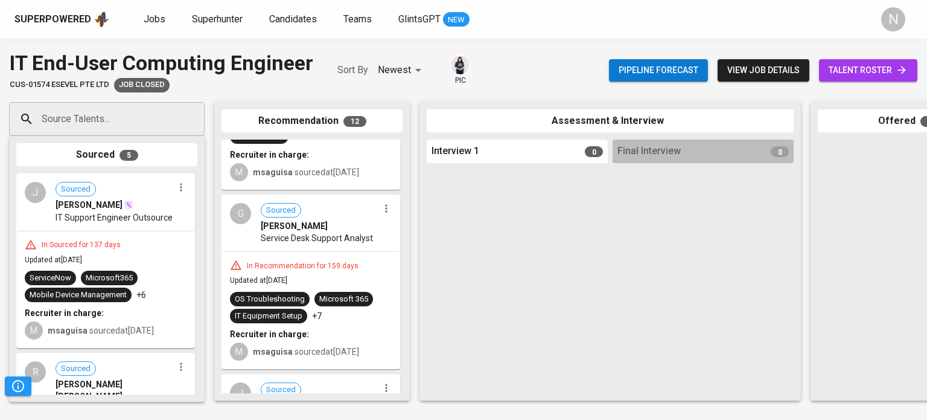
scroll to position [1091, 0]
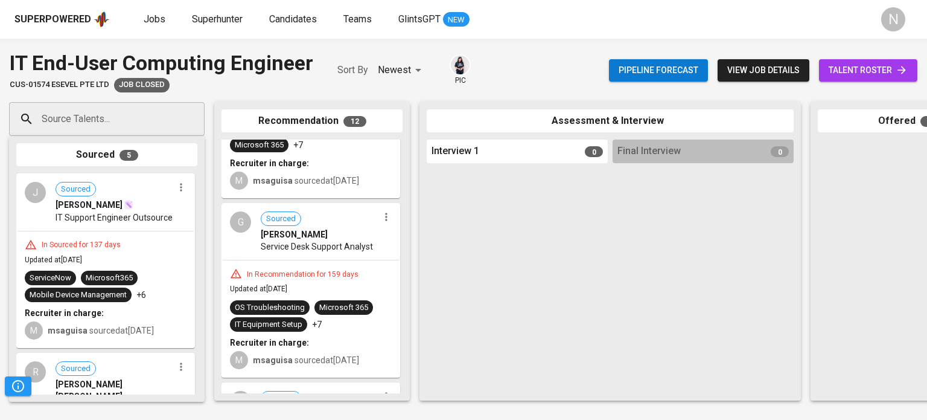
click at [304, 252] on span "Service Desk Support Analyst" at bounding box center [317, 246] width 112 height 12
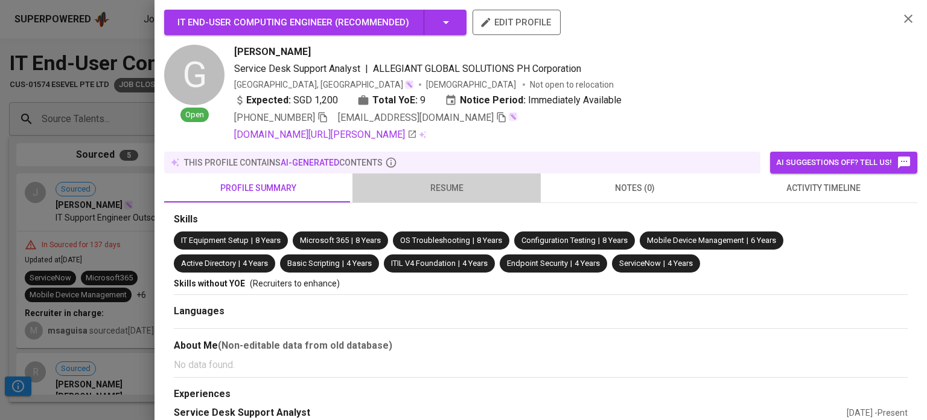
click at [447, 185] on span "resume" at bounding box center [447, 188] width 174 height 15
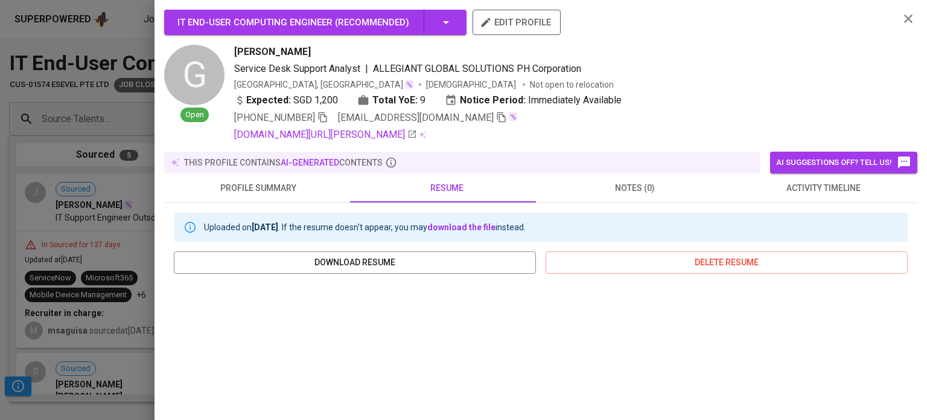
scroll to position [181, 0]
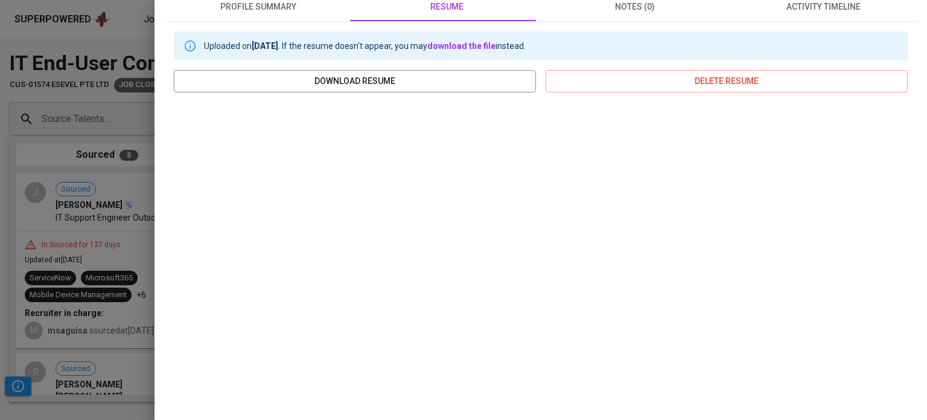
click at [96, 255] on div at bounding box center [463, 210] width 927 height 420
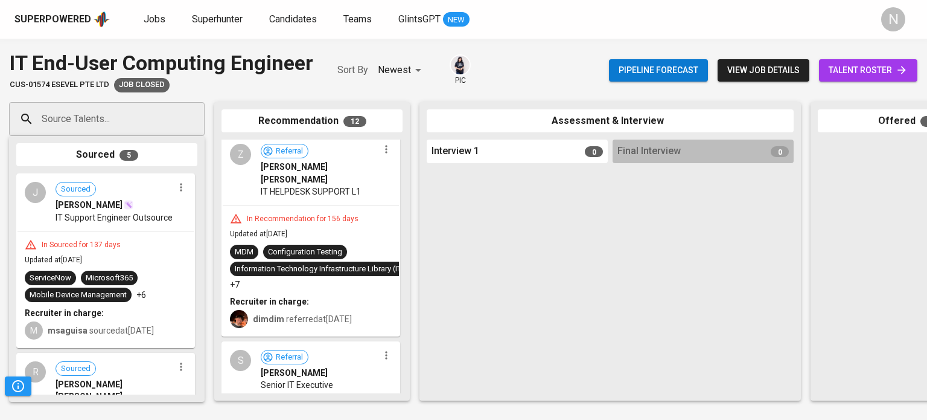
scroll to position [0, 0]
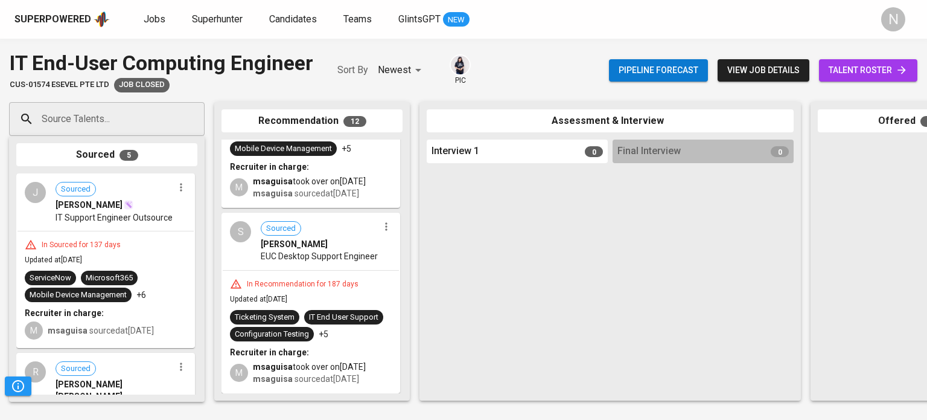
click at [94, 250] on div "In Sourced for 137 days" at bounding box center [81, 245] width 89 height 10
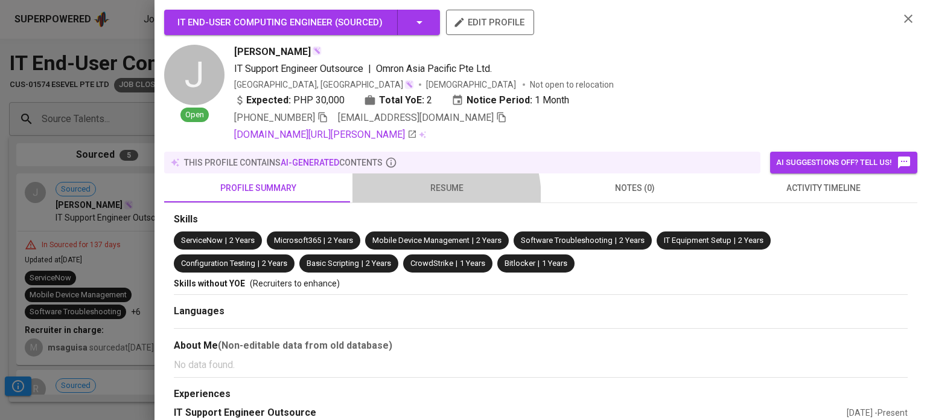
click at [412, 199] on button "resume" at bounding box center [447, 187] width 188 height 29
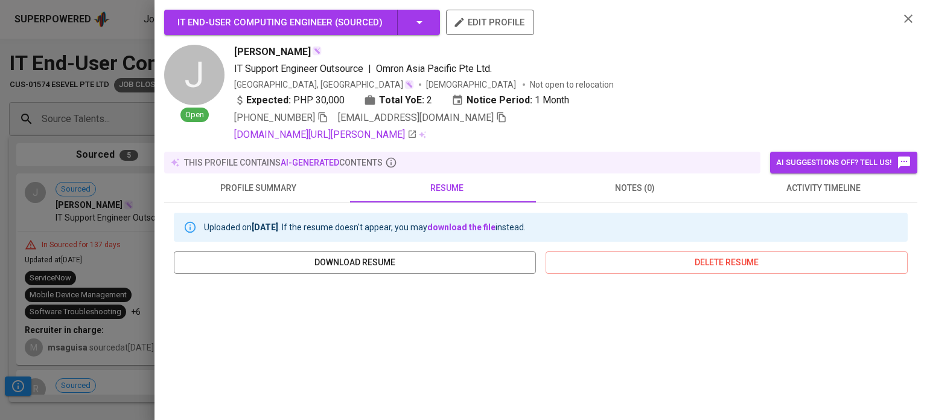
click at [102, 43] on div at bounding box center [463, 210] width 927 height 420
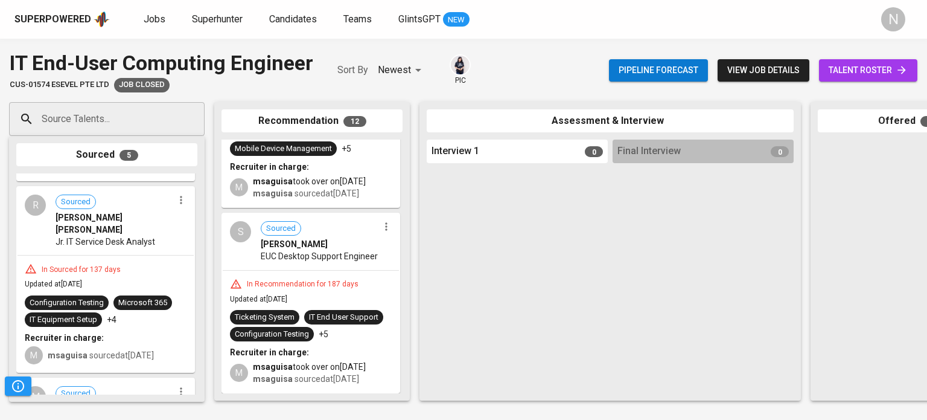
scroll to position [181, 0]
